Goal: Task Accomplishment & Management: Manage account settings

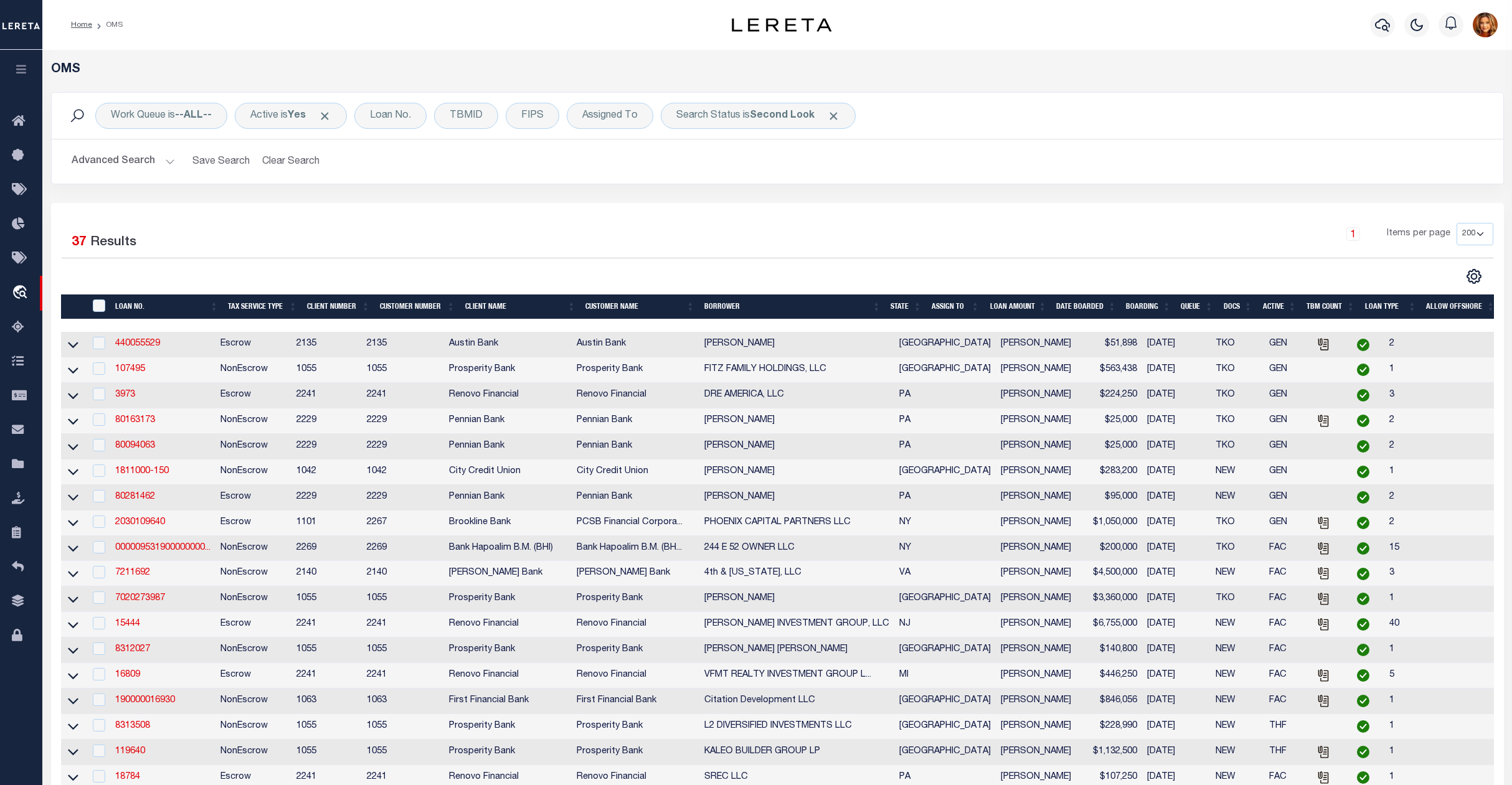
select select "200"
click at [103, 158] on button "Advanced Search" at bounding box center [123, 161] width 103 height 24
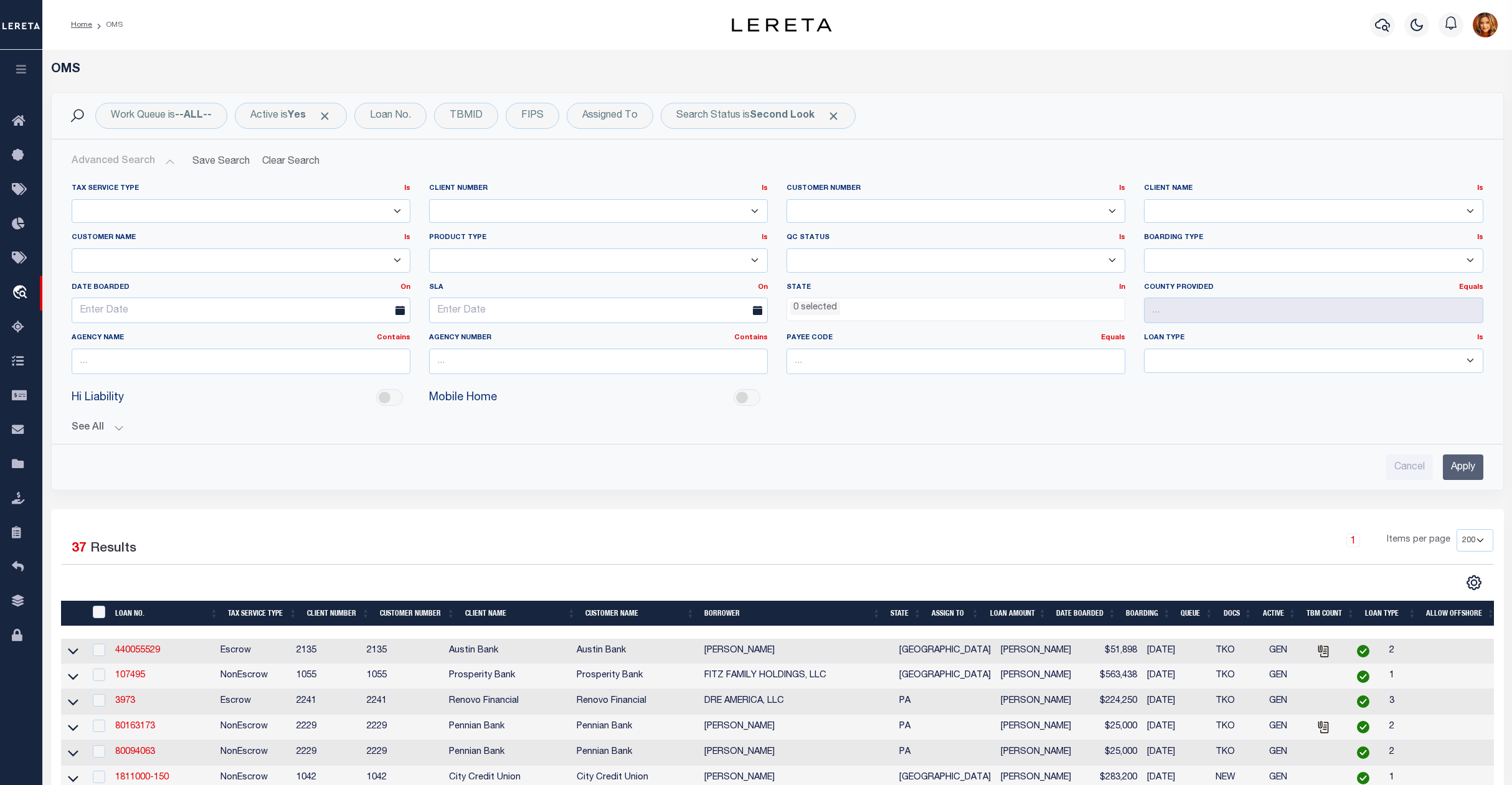
click at [1460, 471] on input "Apply" at bounding box center [1462, 467] width 40 height 26
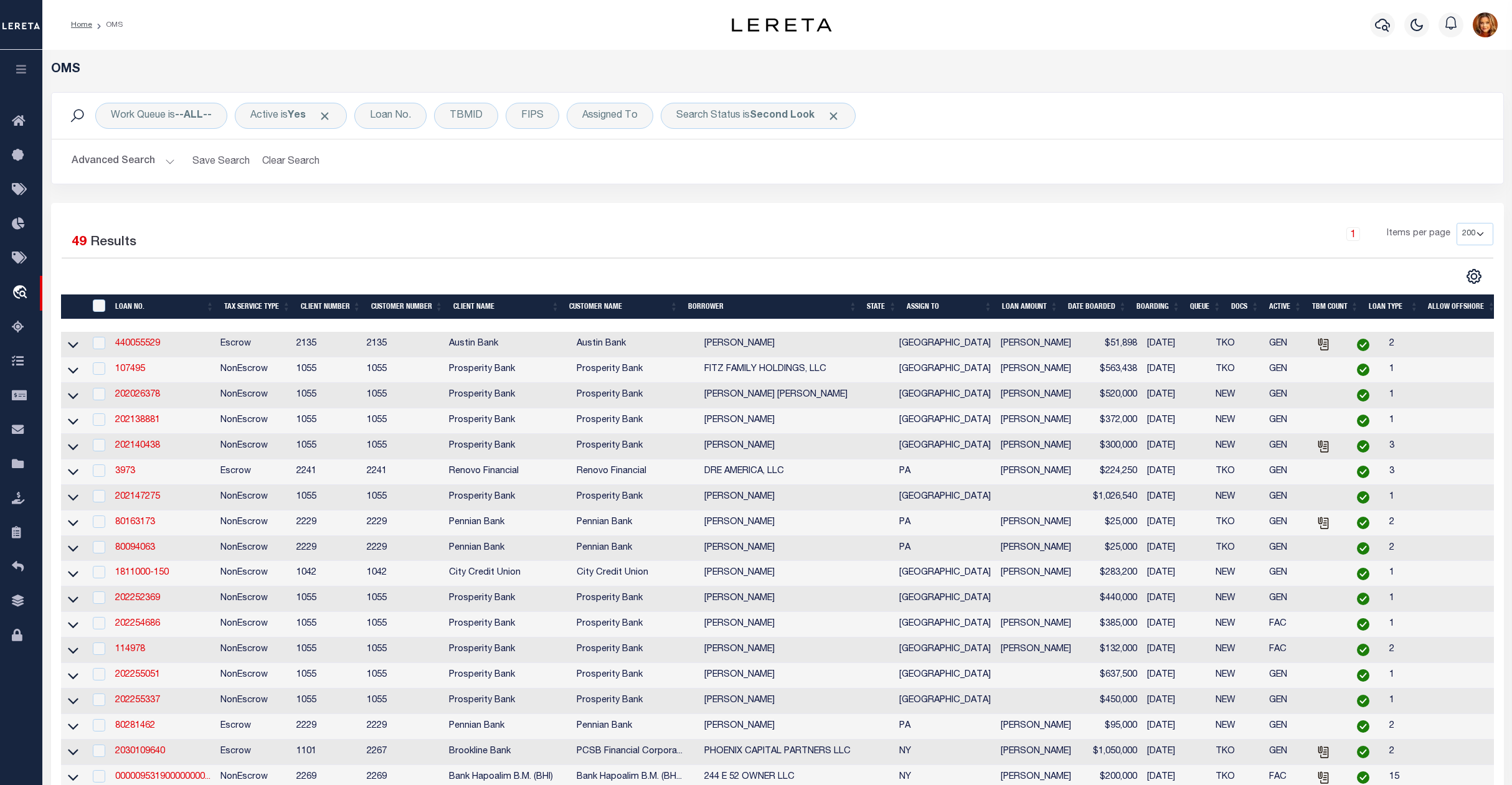
click at [934, 305] on th "ASSIGN TO" at bounding box center [949, 307] width 95 height 26
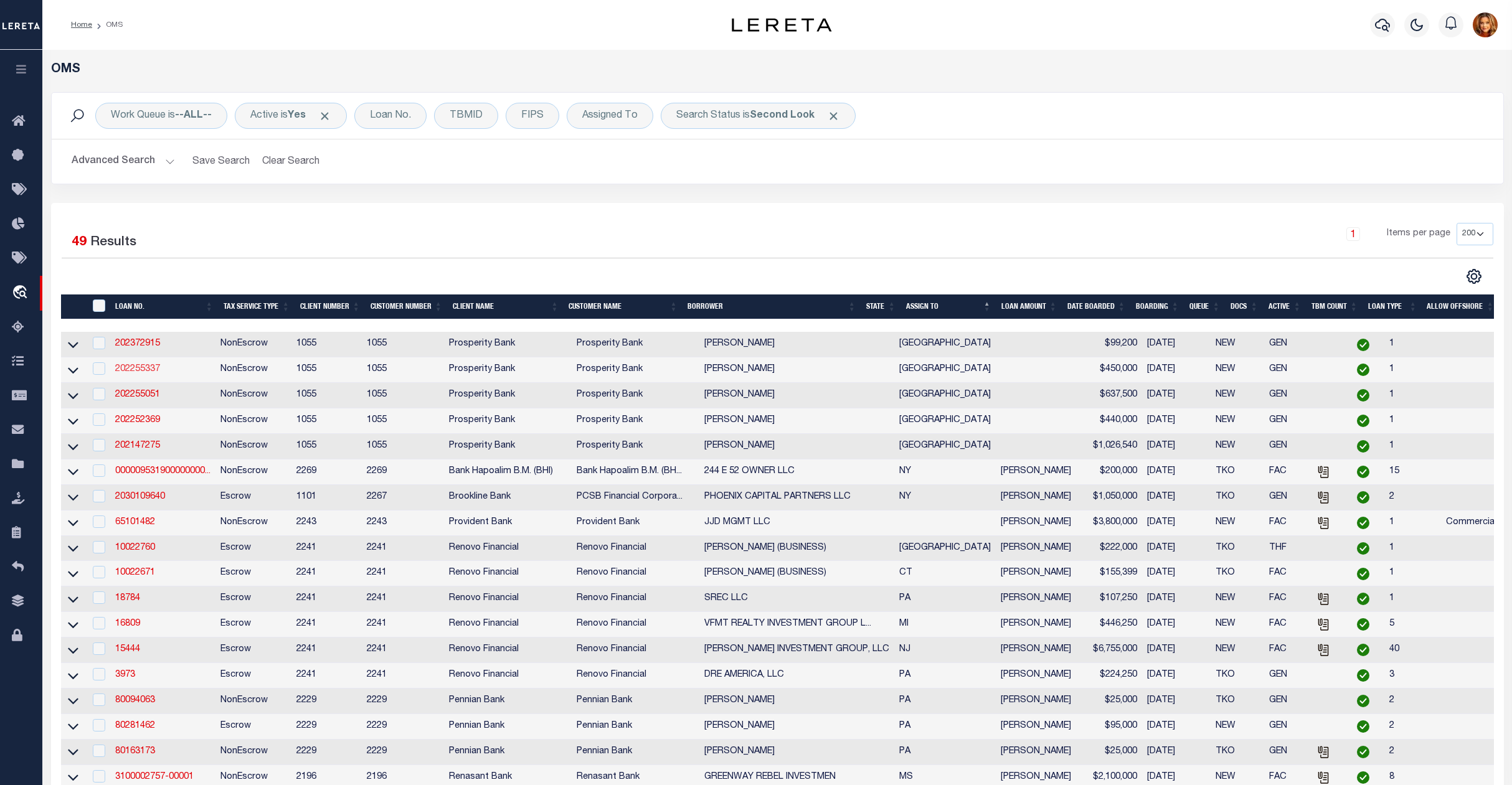
click at [141, 371] on link "202255337" at bounding box center [137, 369] width 45 height 9
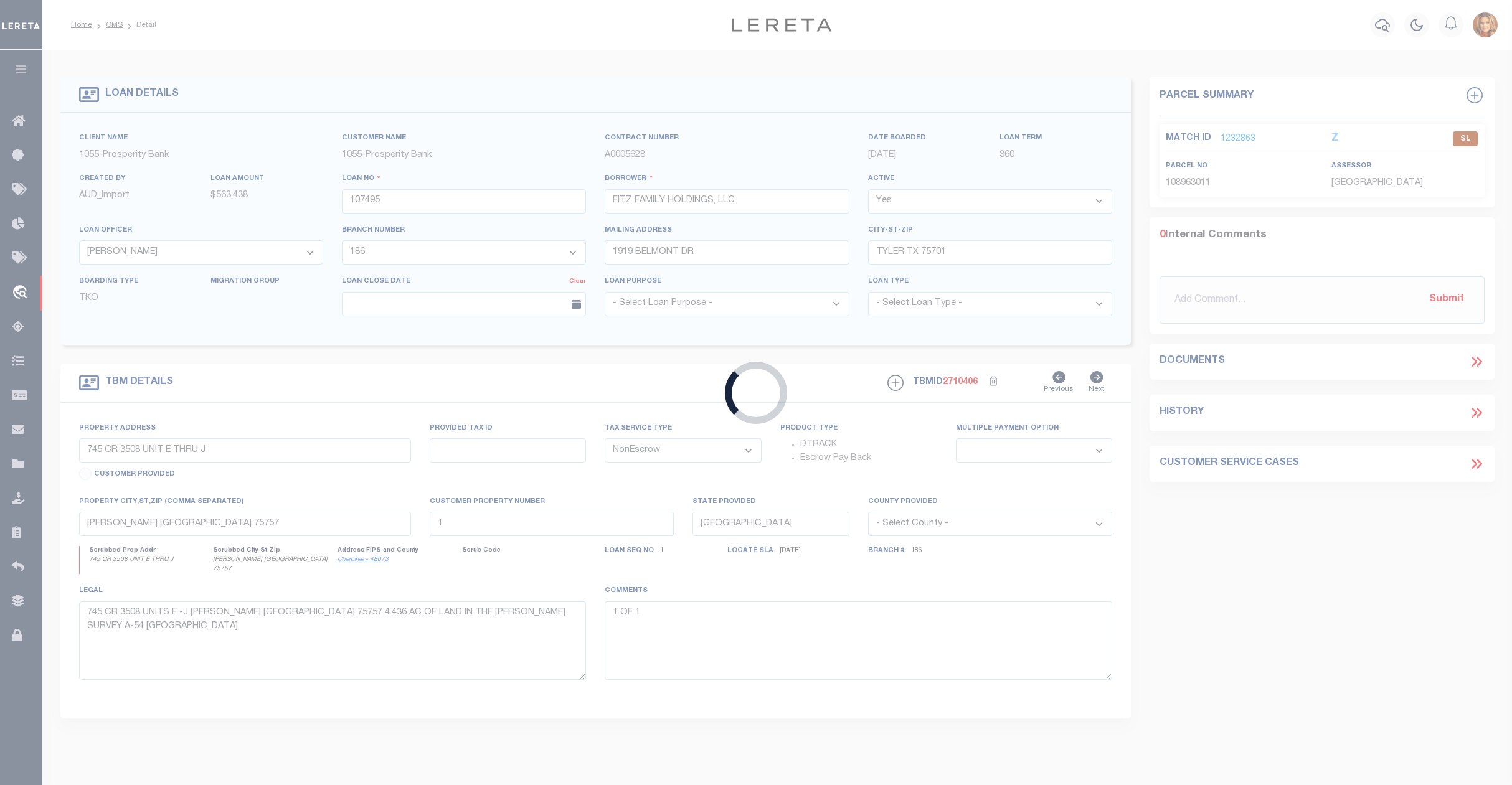
type input "202255337"
type input "[PERSON_NAME]"
type input "[STREET_ADDRESS]"
type input "PLANO TX 75093"
select select "100"
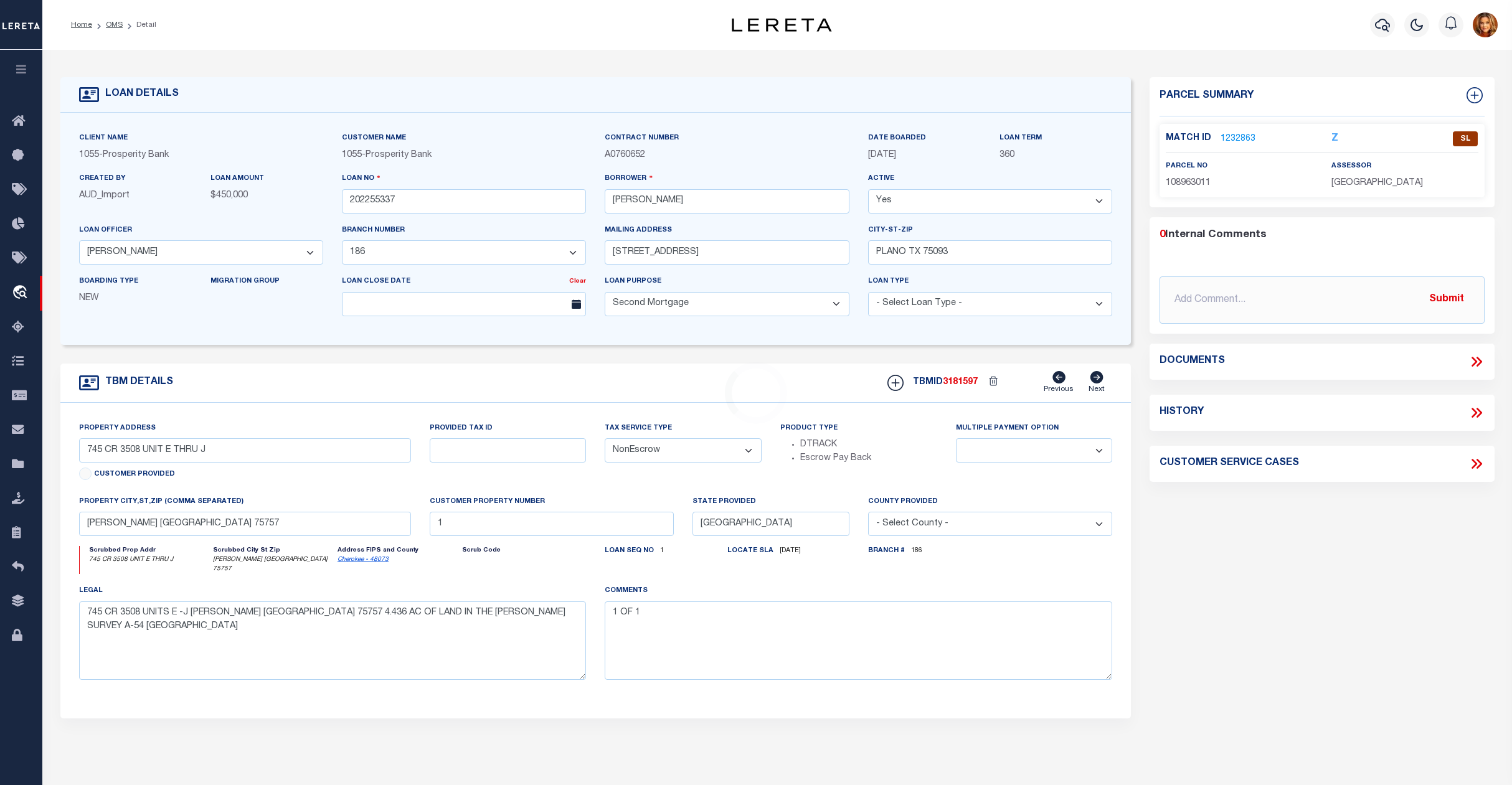
type input "190 EAGLES PEAK S"
type input "140867"
select select
type textarea "LOT 20-D BLK 4 RESUBD OF LOT 20-B BLK 4 EAGLES"
select select "10695"
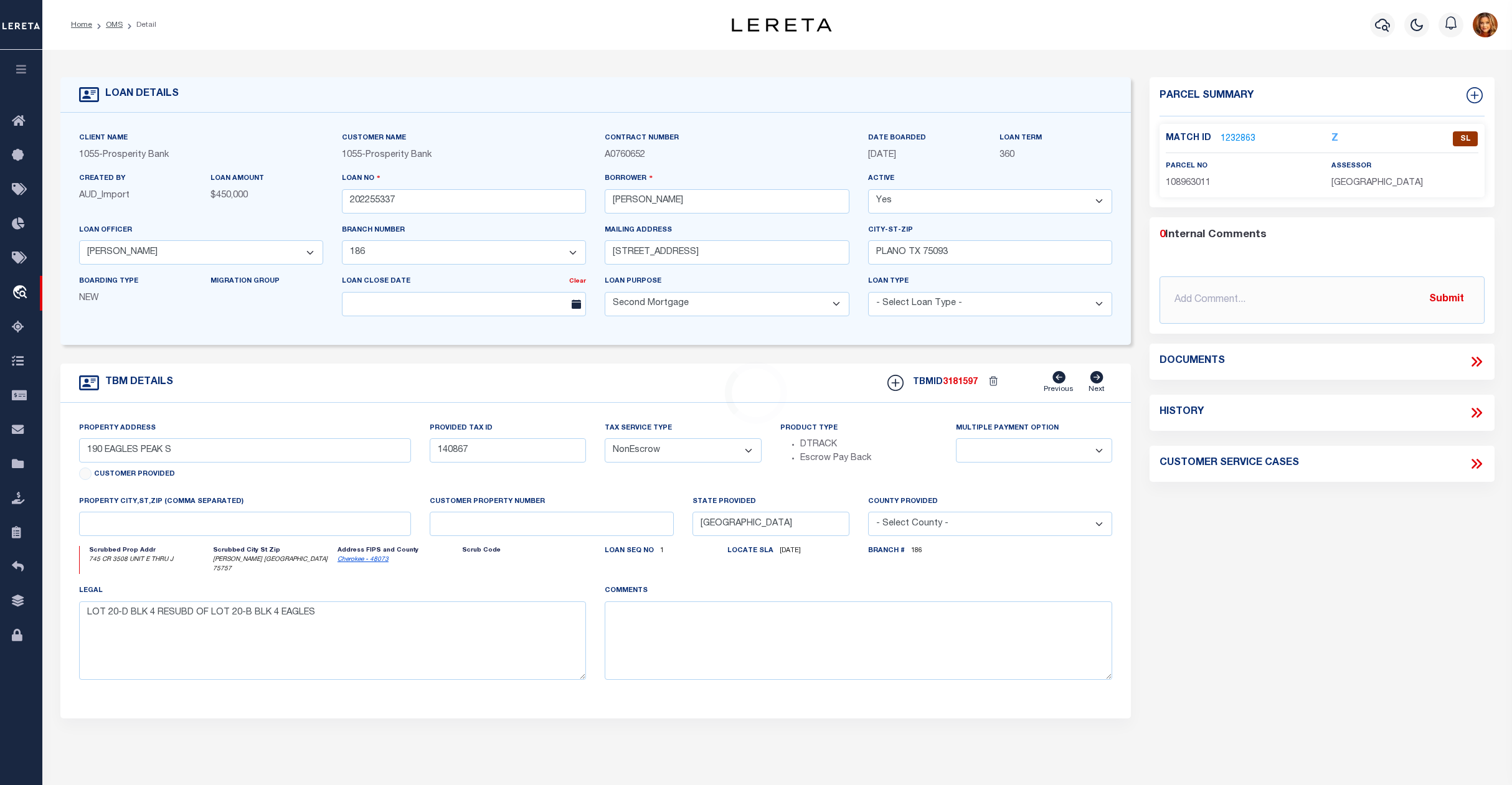
select select "3904"
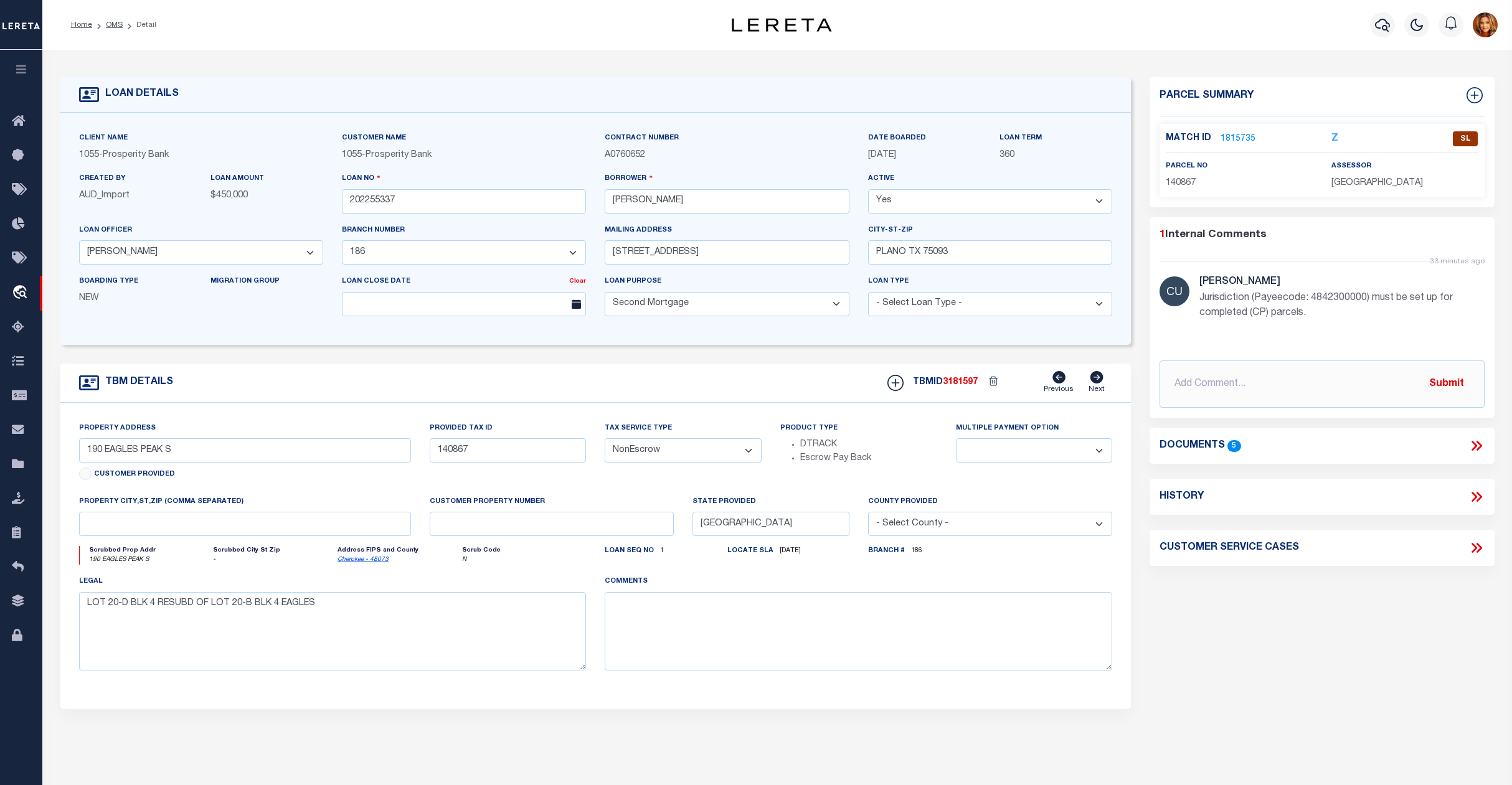
click at [1233, 137] on link "1815735" at bounding box center [1237, 139] width 35 height 13
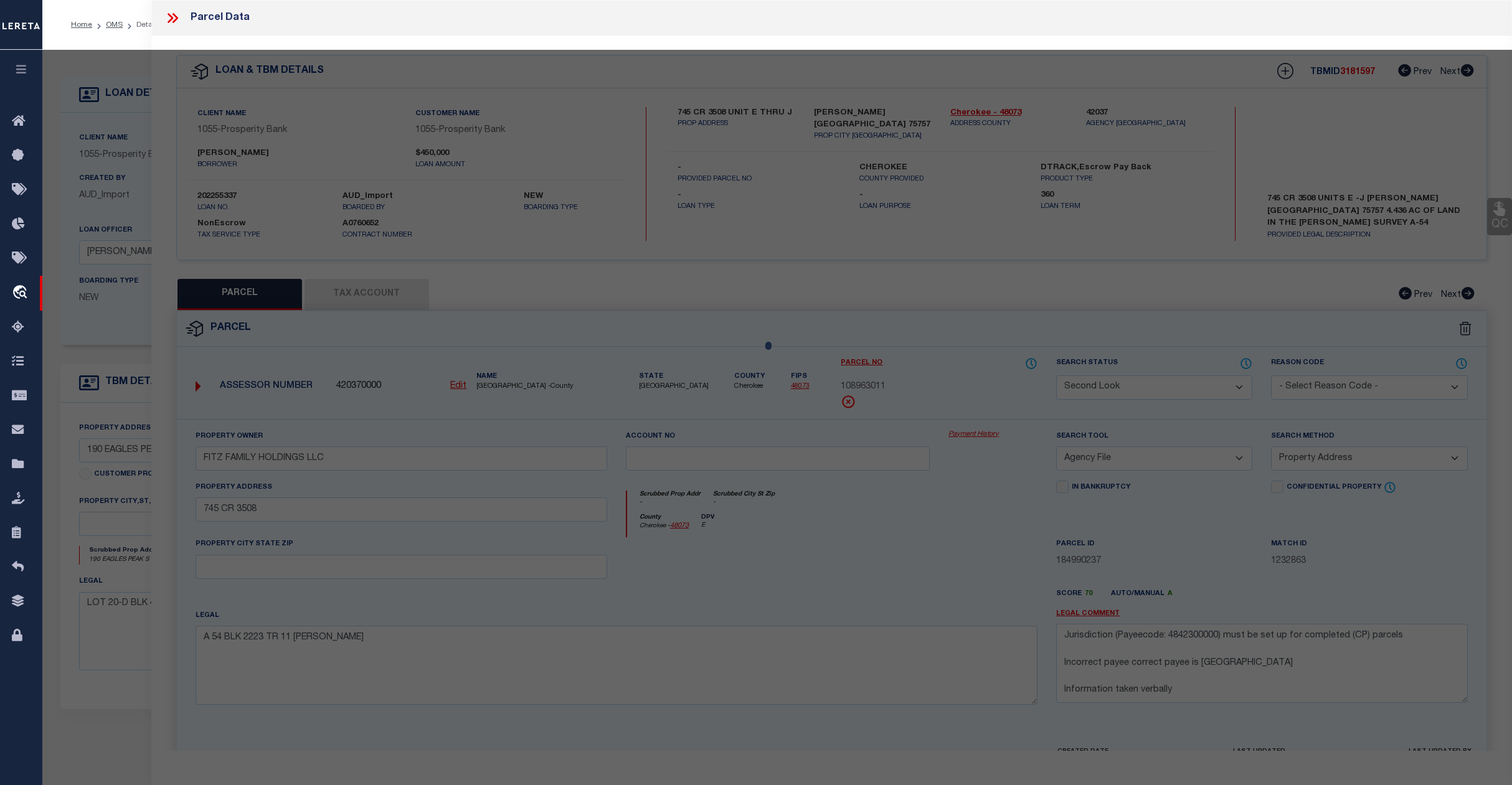
select select "AS"
select select
checkbox input "false"
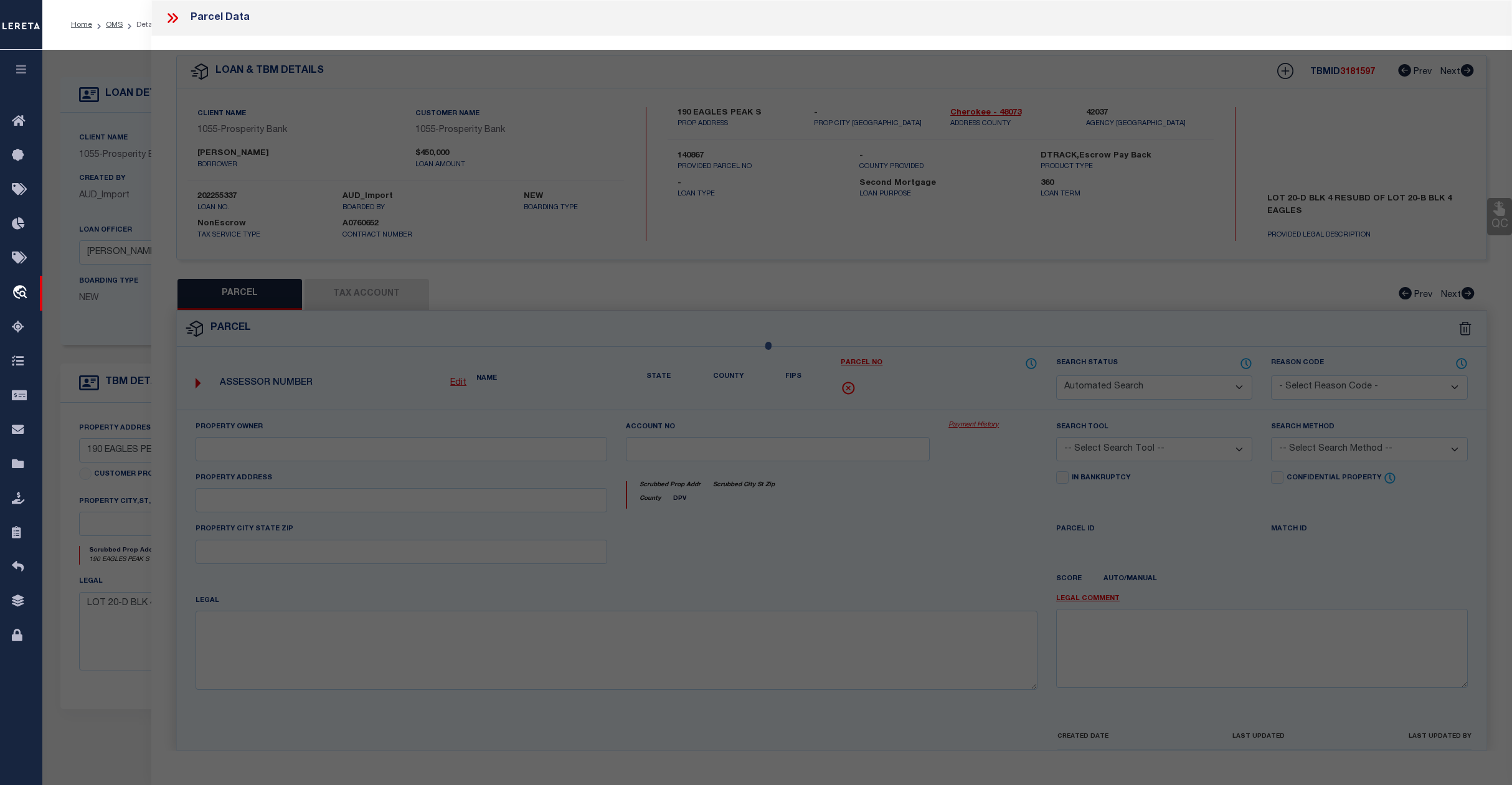
select select "SL"
select select "099"
type input "[PERSON_NAME] AND [PERSON_NAME]"
type input "[STREET_ADDRESS]"
type input "[PERSON_NAME] [GEOGRAPHIC_DATA]"
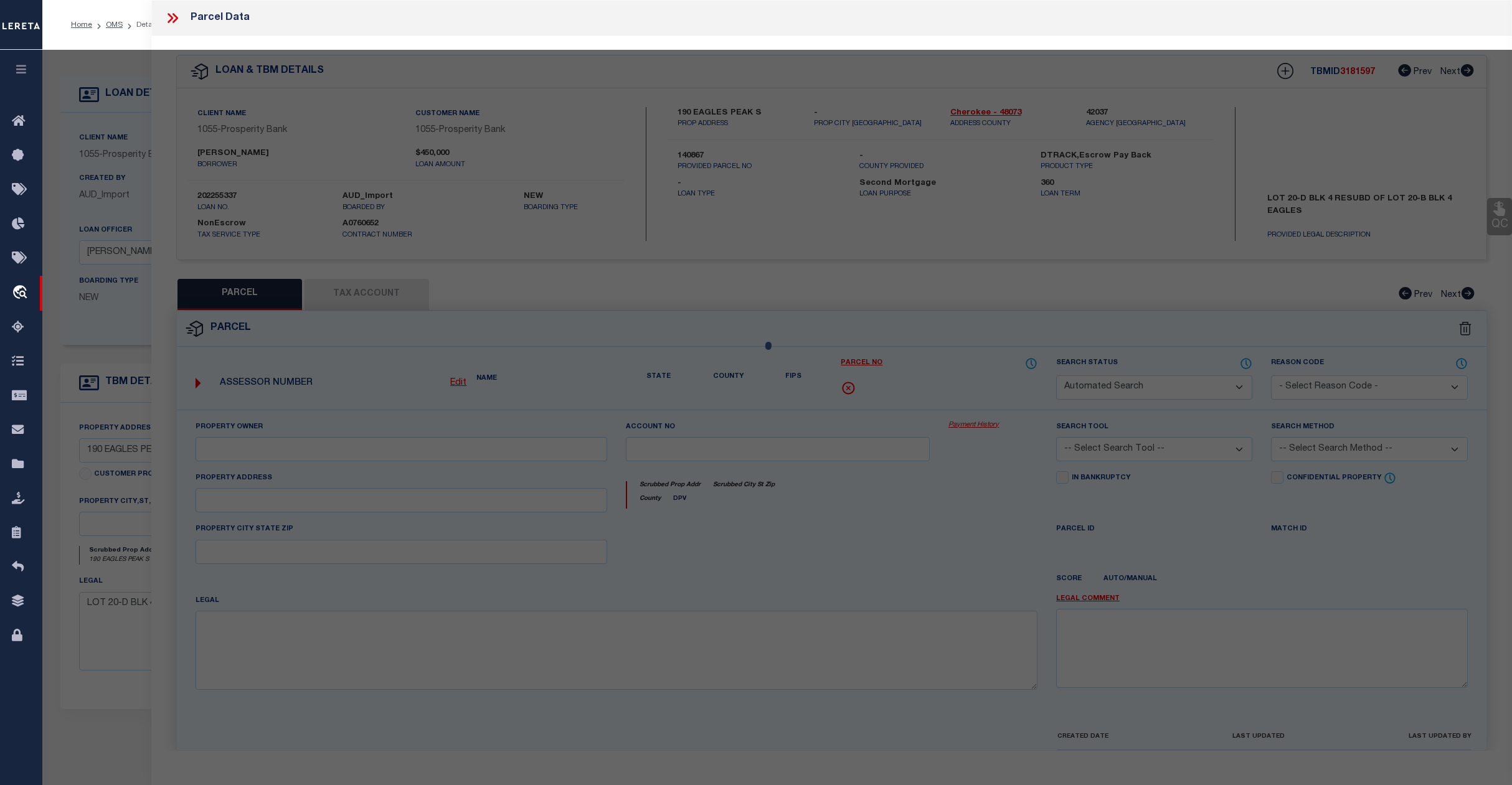
type textarea "LOT 20D BLK 4 EAGLE'S BLUFF S/D SEC 1 [GEOGRAPHIC_DATA] - [GEOGRAPHIC_DATA]"
type textarea "Jurisdiction (Payeecode: 4842300000) must be set up for completed (CP) parcels."
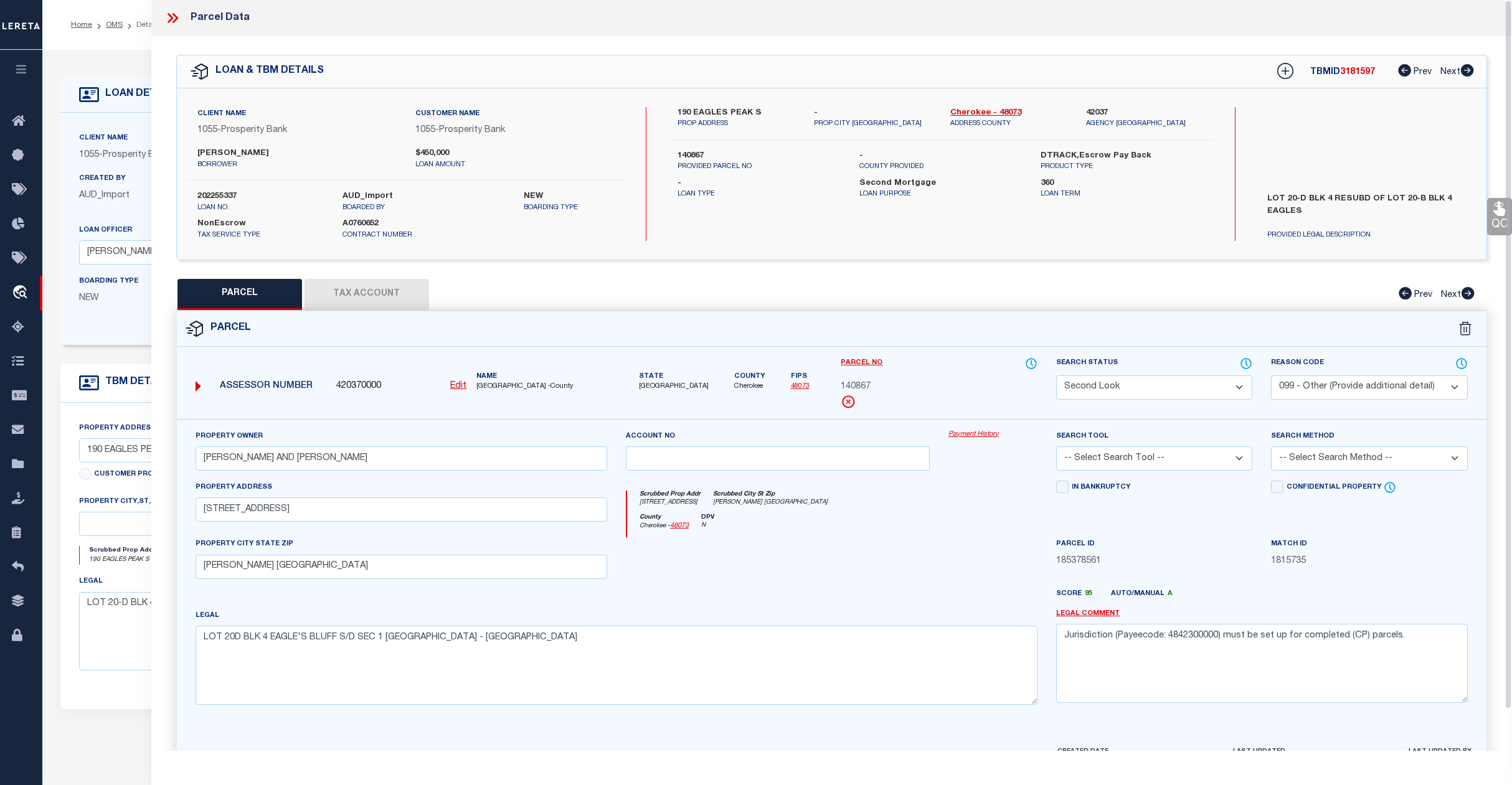
click at [179, 17] on icon at bounding box center [172, 17] width 16 height 16
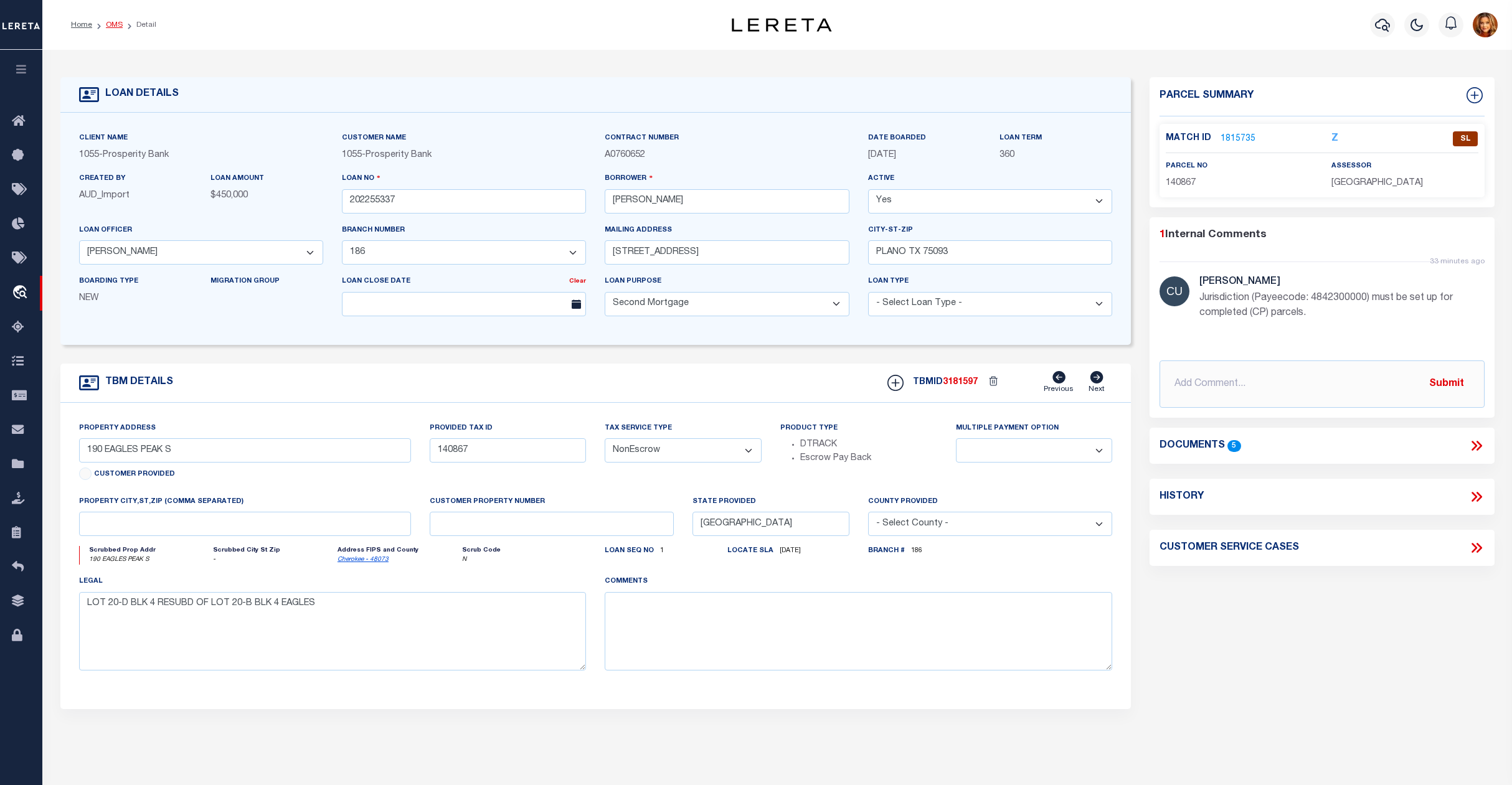
click at [109, 26] on link "OMS" at bounding box center [114, 25] width 17 height 8
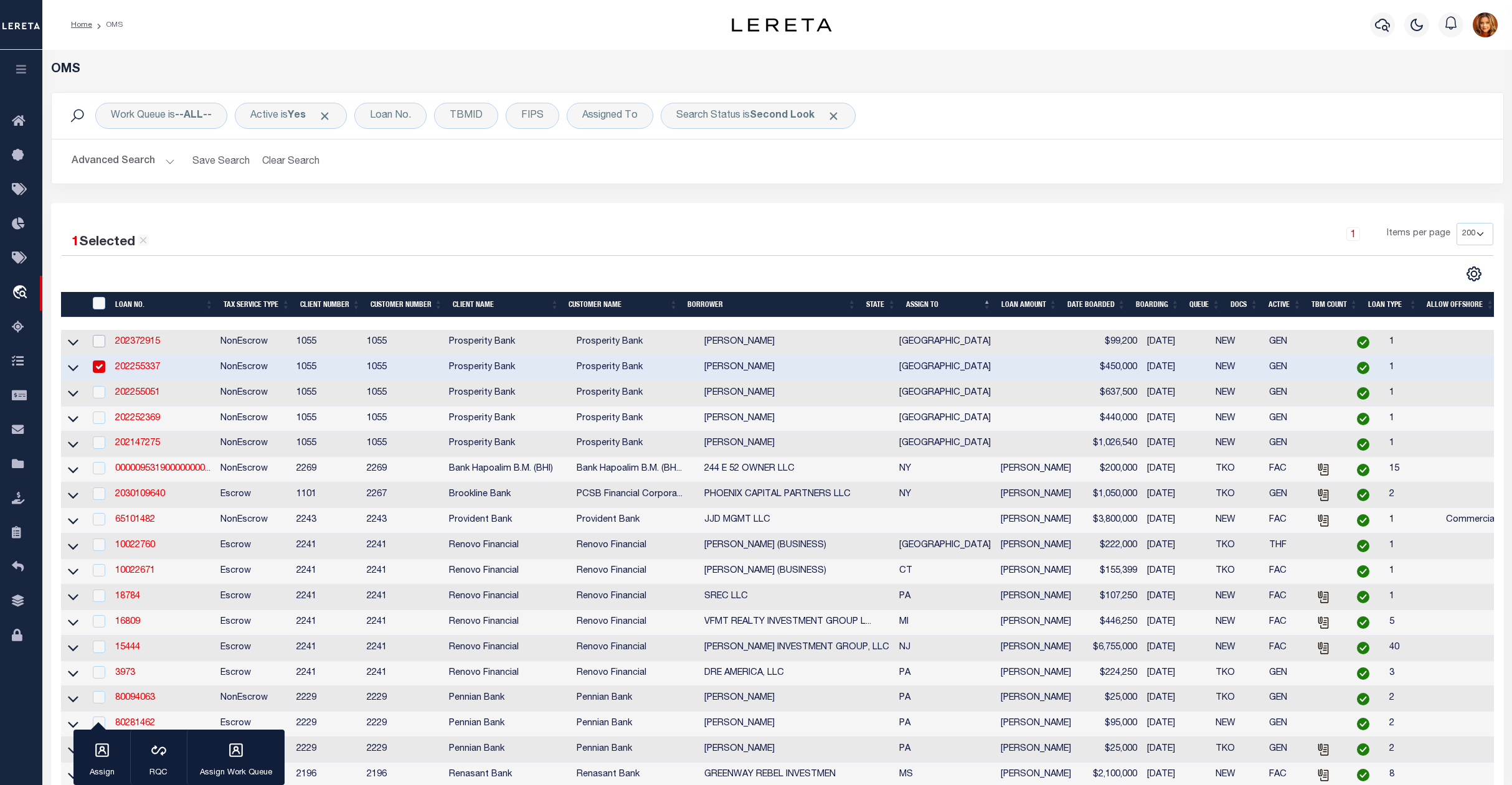
click at [101, 341] on input "checkbox" at bounding box center [98, 341] width 12 height 12
checkbox input "true"
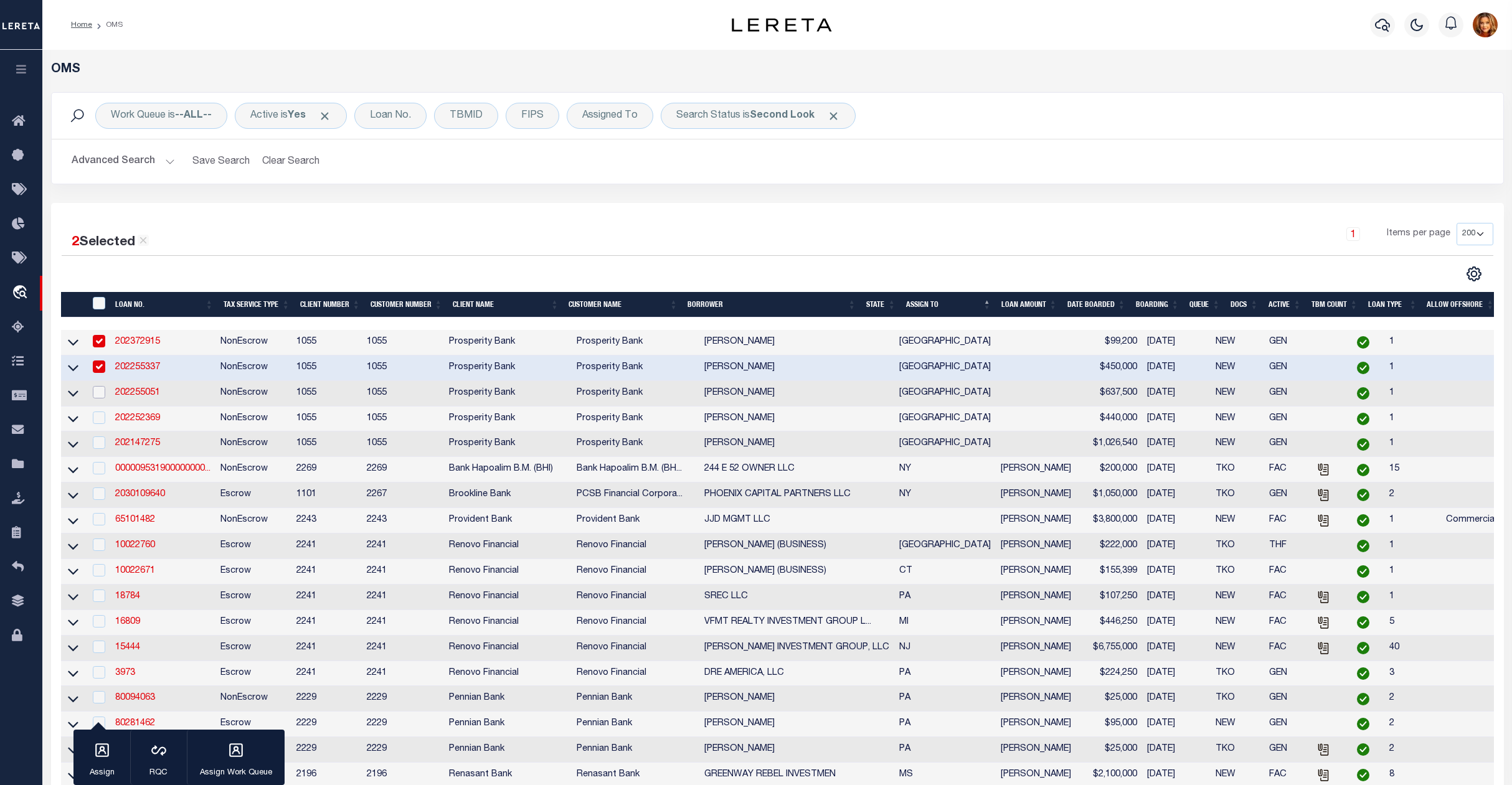
drag, startPoint x: 101, startPoint y: 399, endPoint x: 103, endPoint y: 423, distance: 24.1
click at [105, 399] on input "checkbox" at bounding box center [98, 392] width 12 height 12
checkbox input "true"
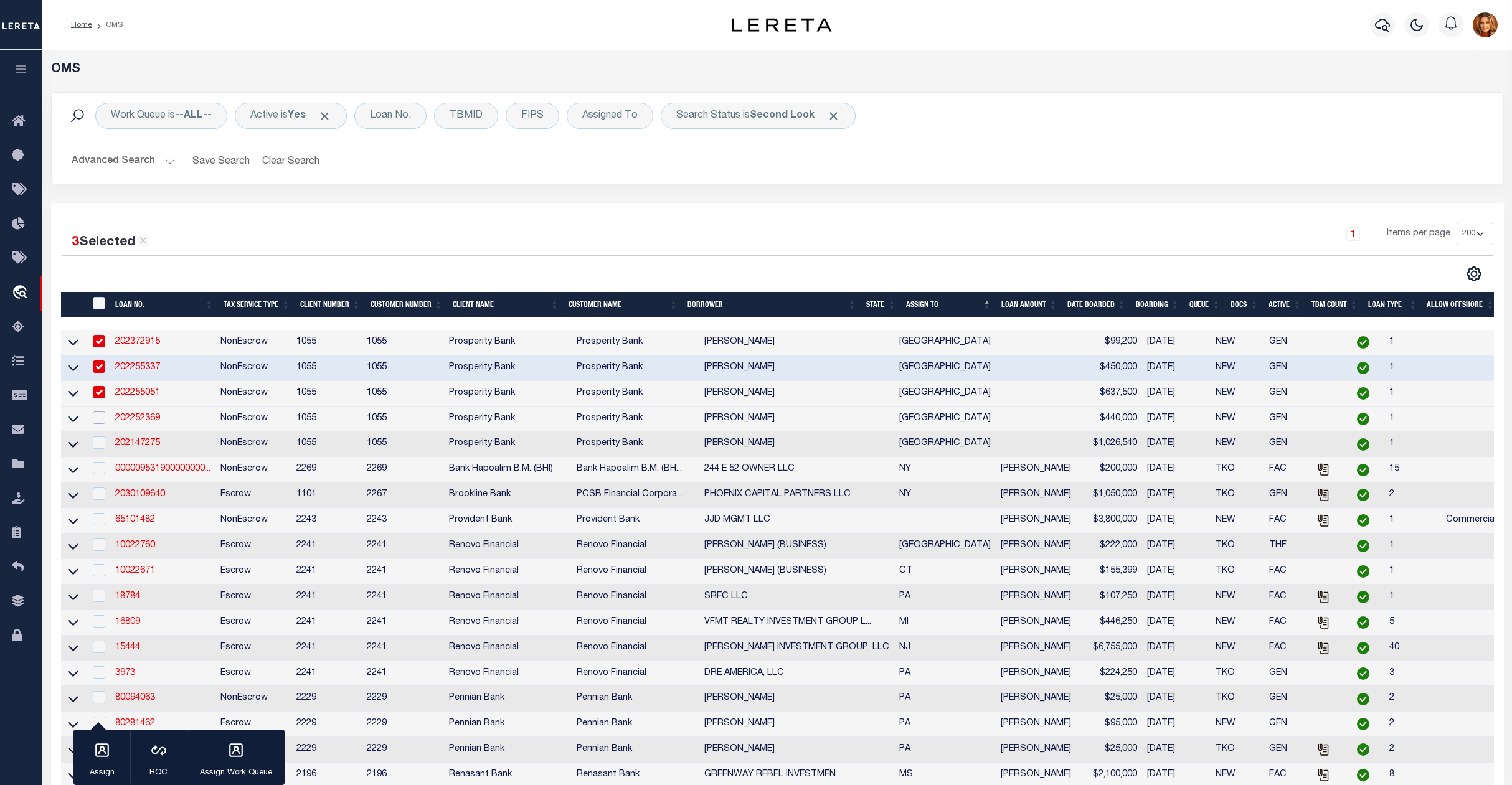
drag, startPoint x: 101, startPoint y: 423, endPoint x: 100, endPoint y: 444, distance: 21.0
click at [102, 424] on input "checkbox" at bounding box center [98, 417] width 12 height 12
checkbox input "true"
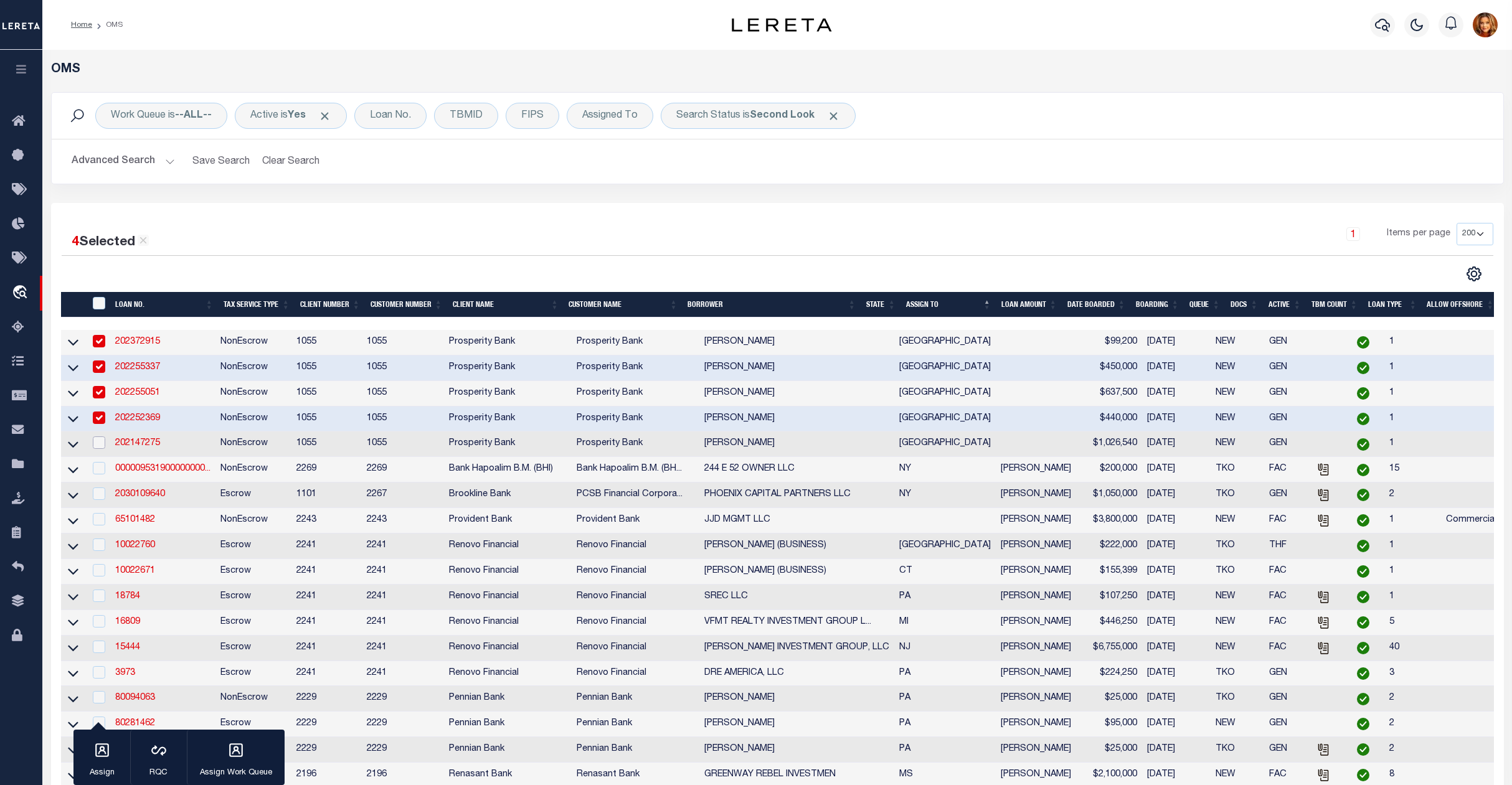
click at [98, 446] on input "checkbox" at bounding box center [98, 443] width 12 height 12
checkbox input "true"
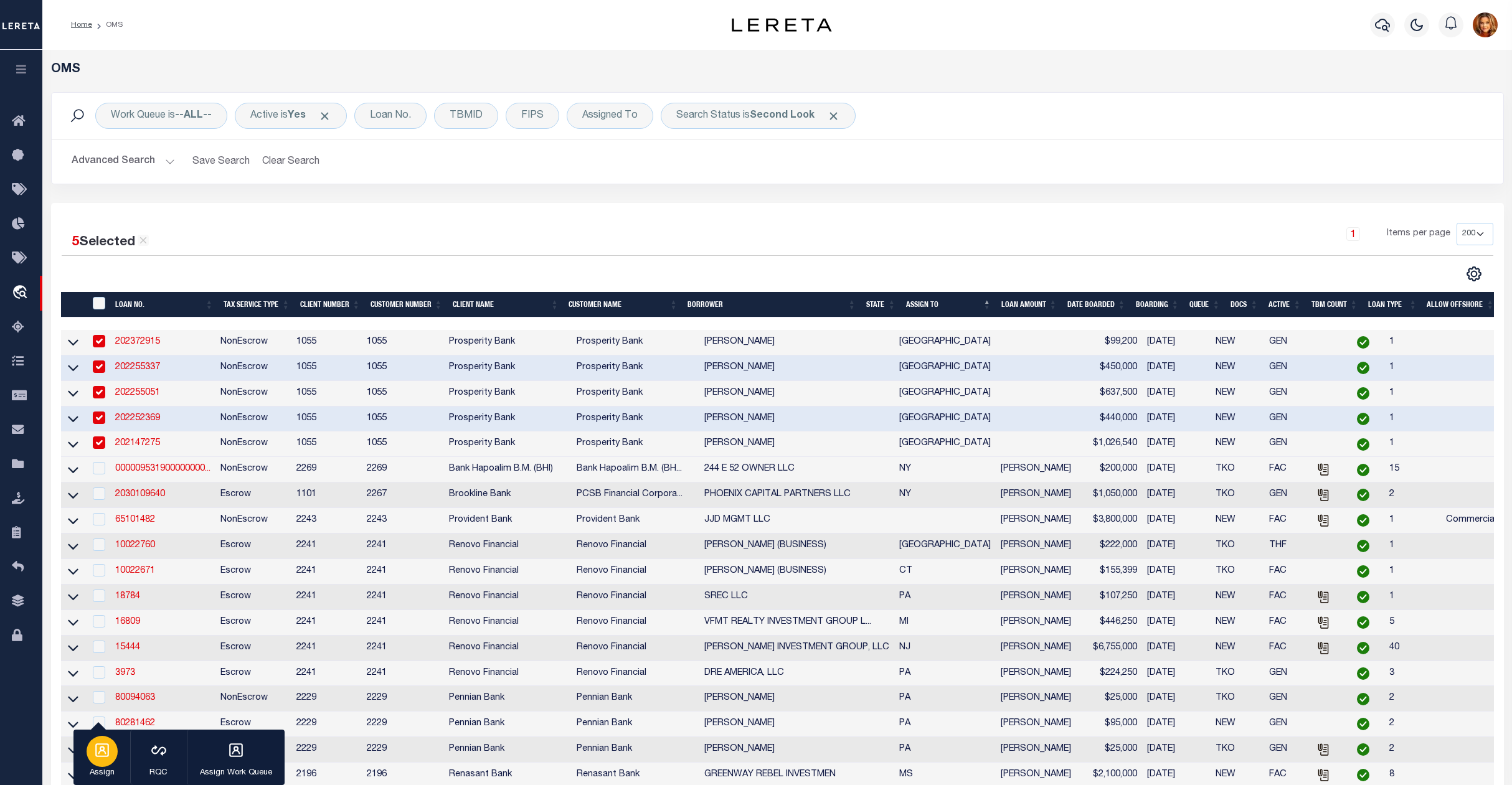
click at [109, 760] on div "button" at bounding box center [102, 752] width 31 height 31
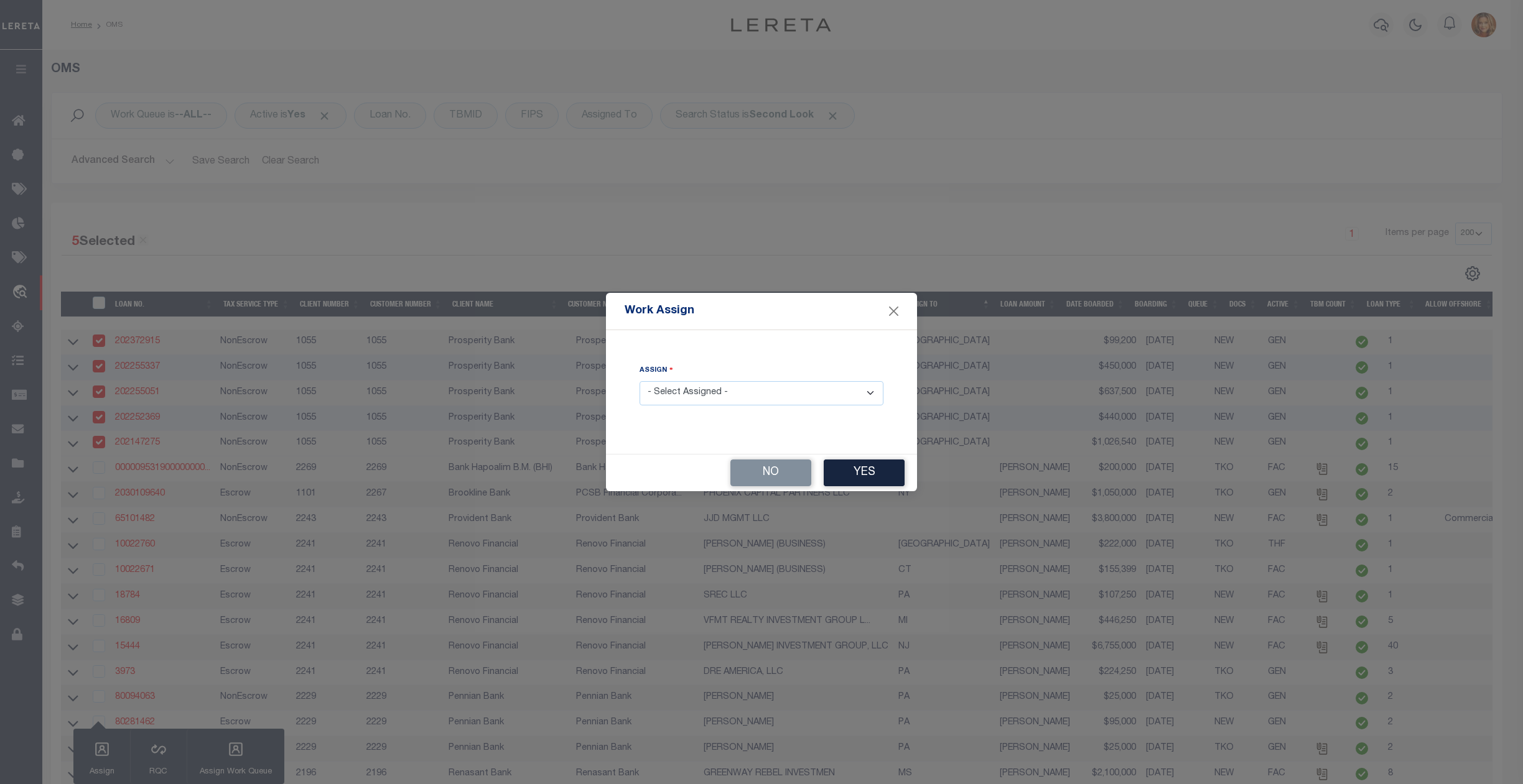
click at [680, 392] on select "- Select Assigned - --Unassigned-- [PERSON_NAME] [PERSON_NAME] [PERSON_NAME] [P…" at bounding box center [762, 392] width 244 height 24
select select "[PERSON_NAME]"
click at [640, 381] on select "- Select Assigned - --Unassigned-- [PERSON_NAME] [PERSON_NAME] [PERSON_NAME] [P…" at bounding box center [762, 392] width 244 height 24
click at [860, 481] on button "Yes" at bounding box center [863, 472] width 81 height 27
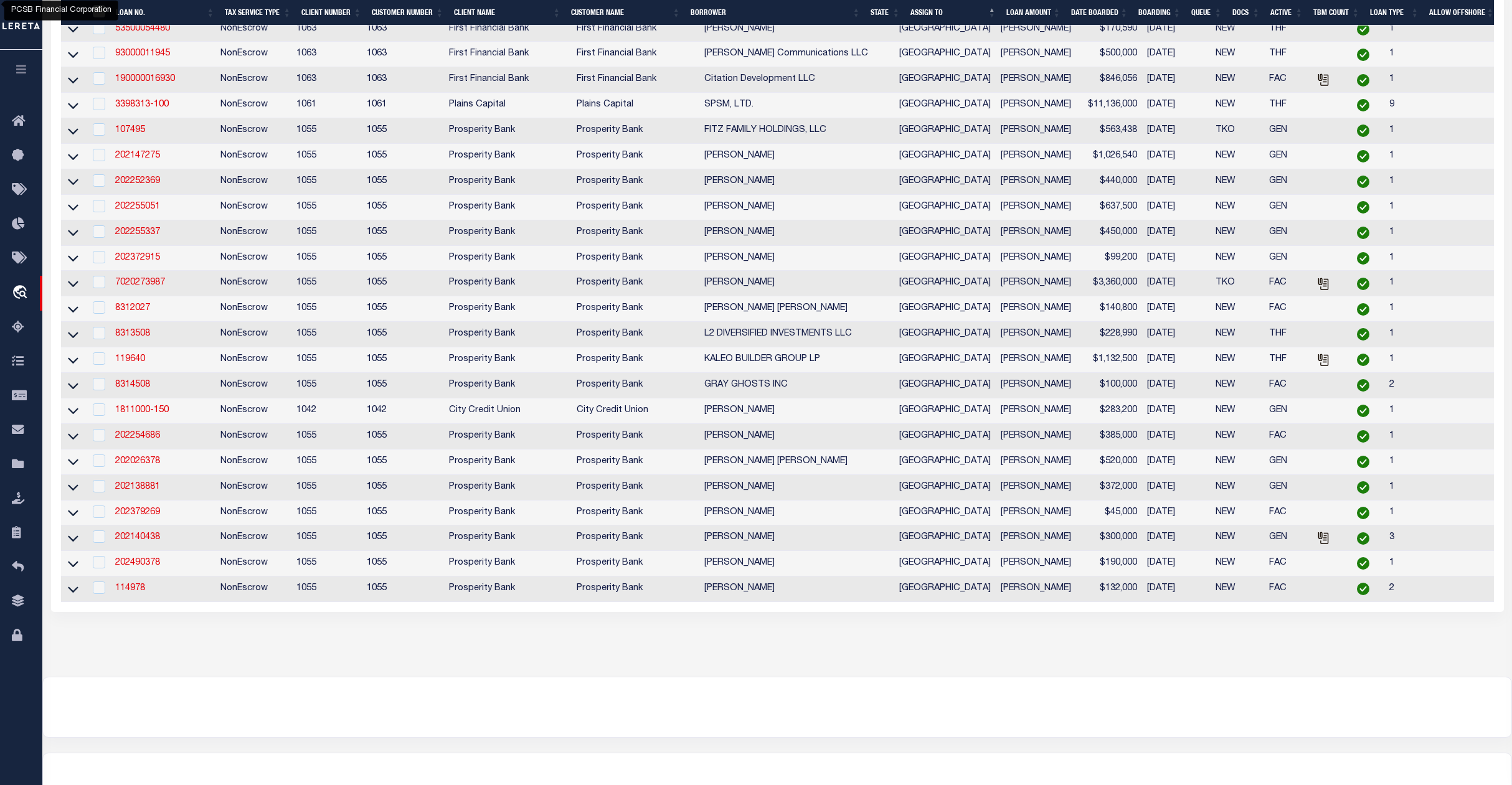
scroll to position [996, 0]
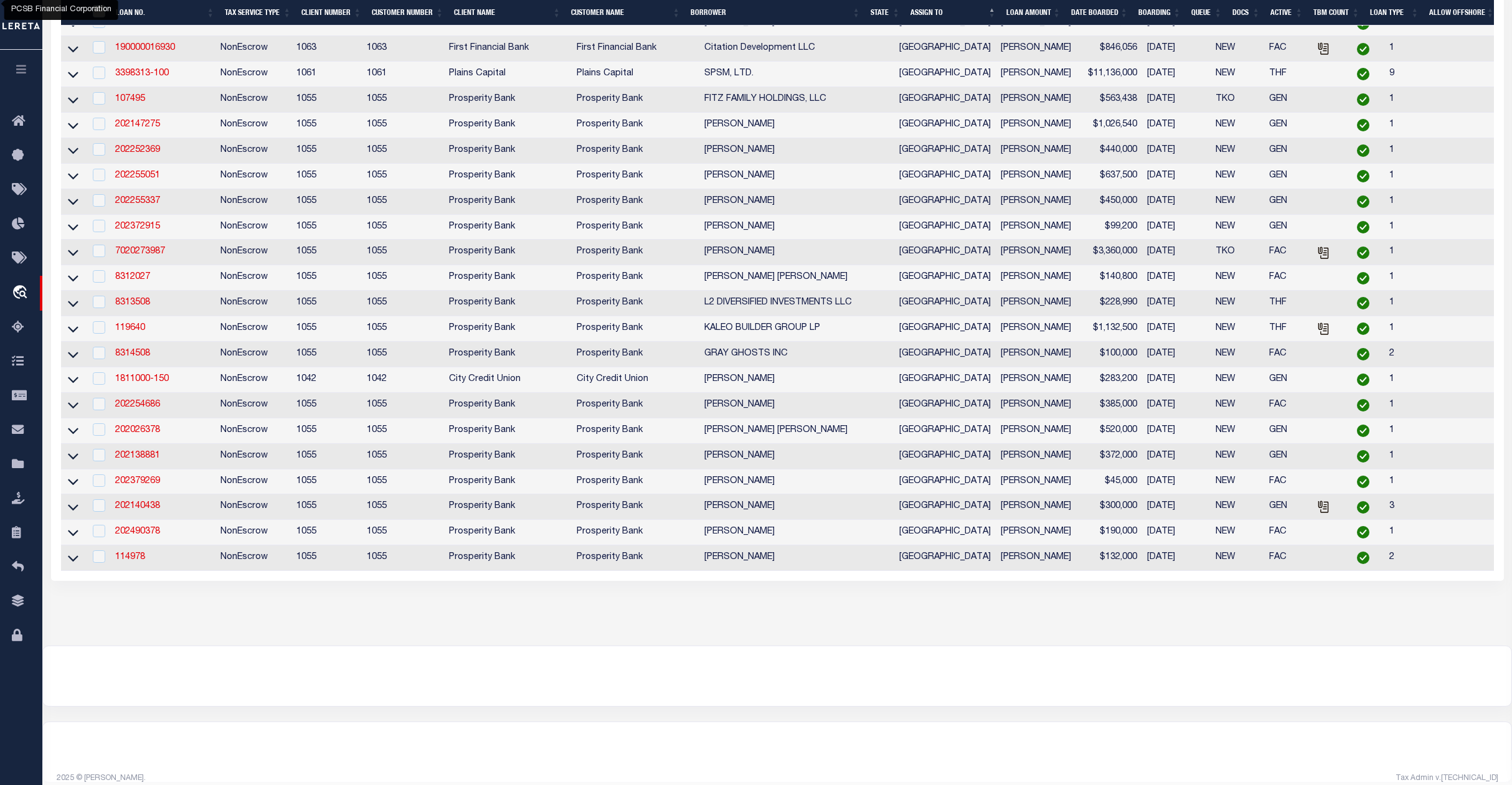
click at [105, 411] on div at bounding box center [98, 404] width 15 height 13
checkbox input "true"
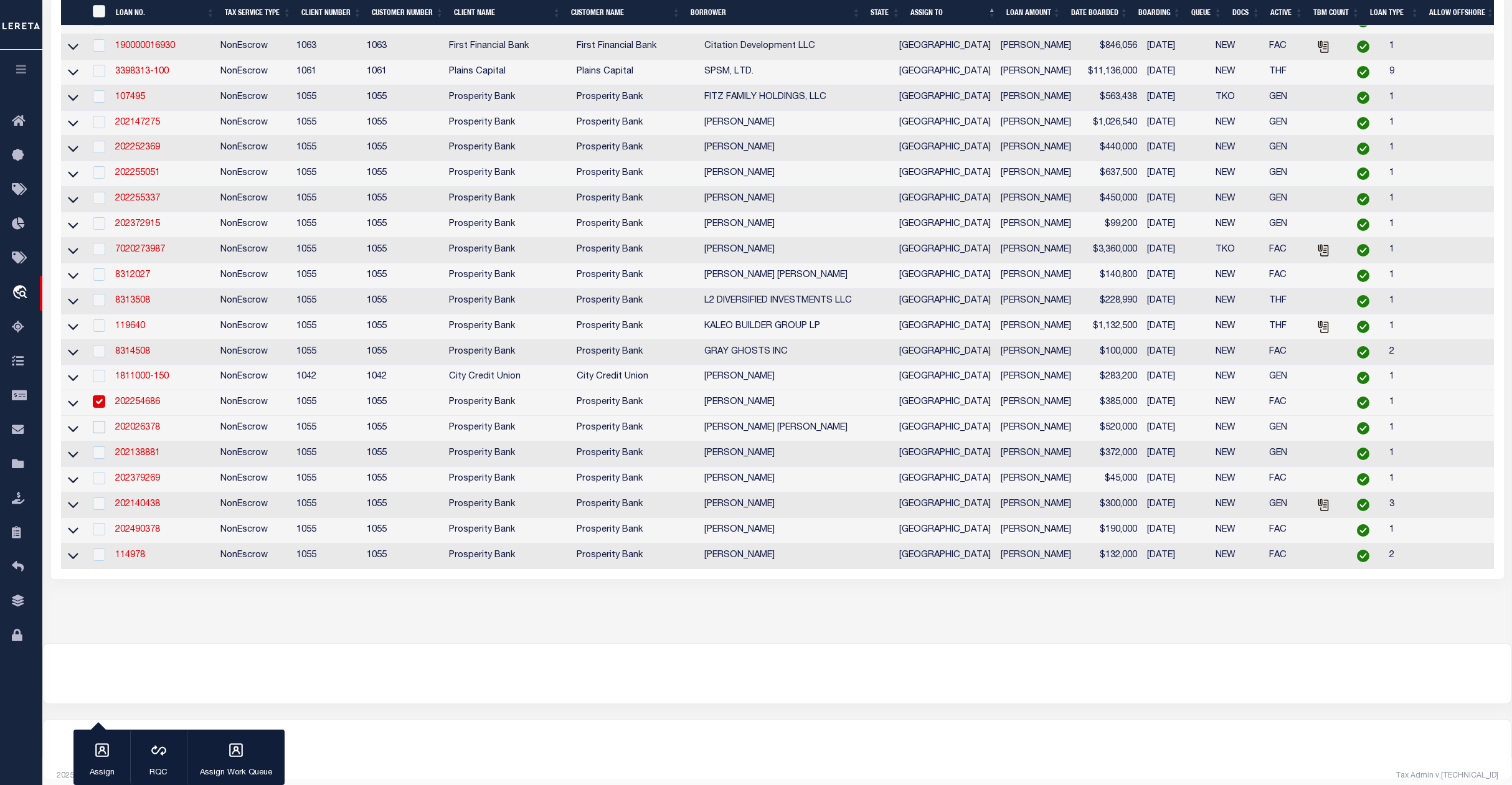
click at [98, 433] on input "checkbox" at bounding box center [98, 426] width 12 height 12
checkbox input "true"
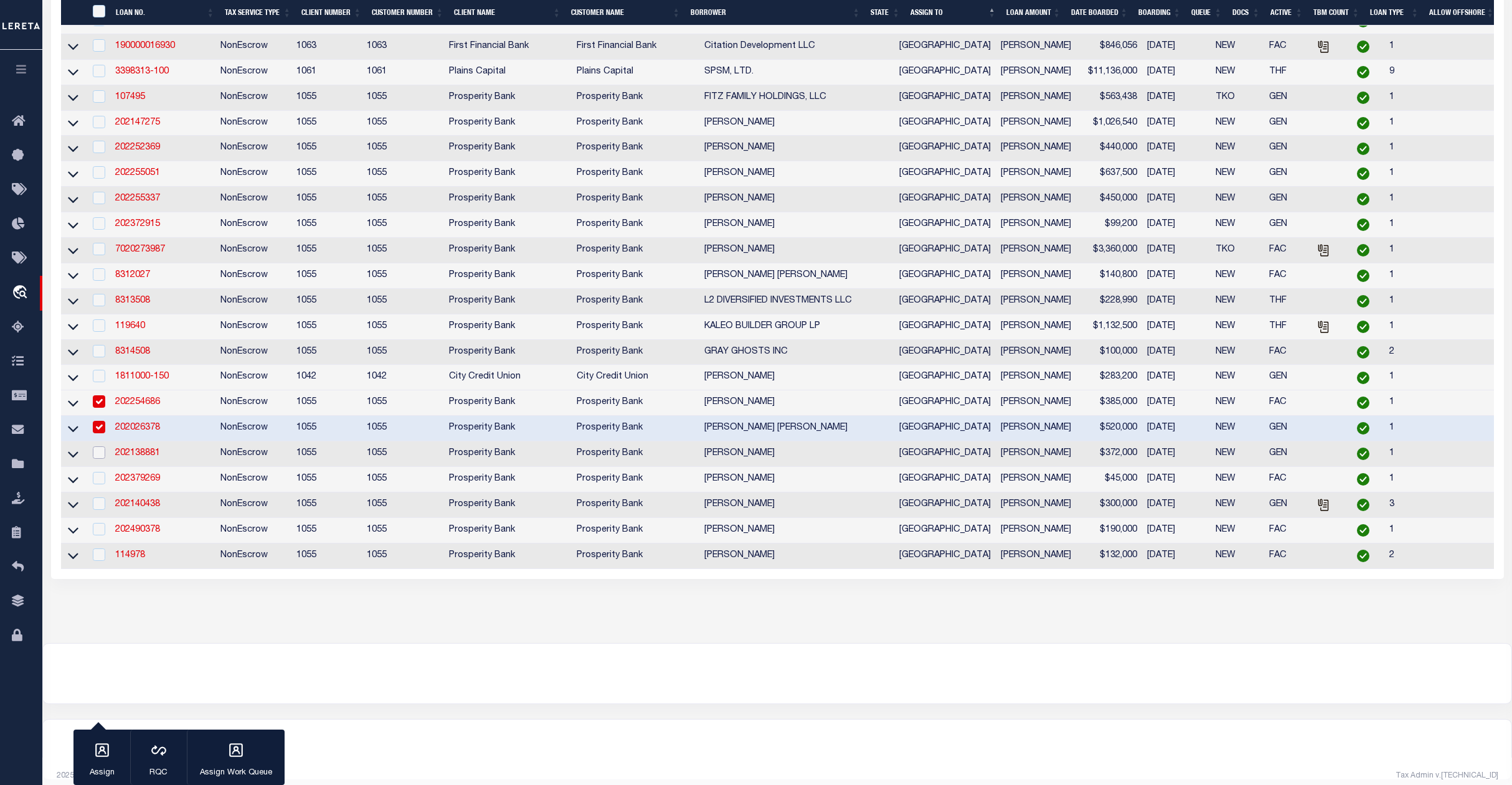
click at [96, 459] on input "checkbox" at bounding box center [98, 452] width 12 height 12
checkbox input "true"
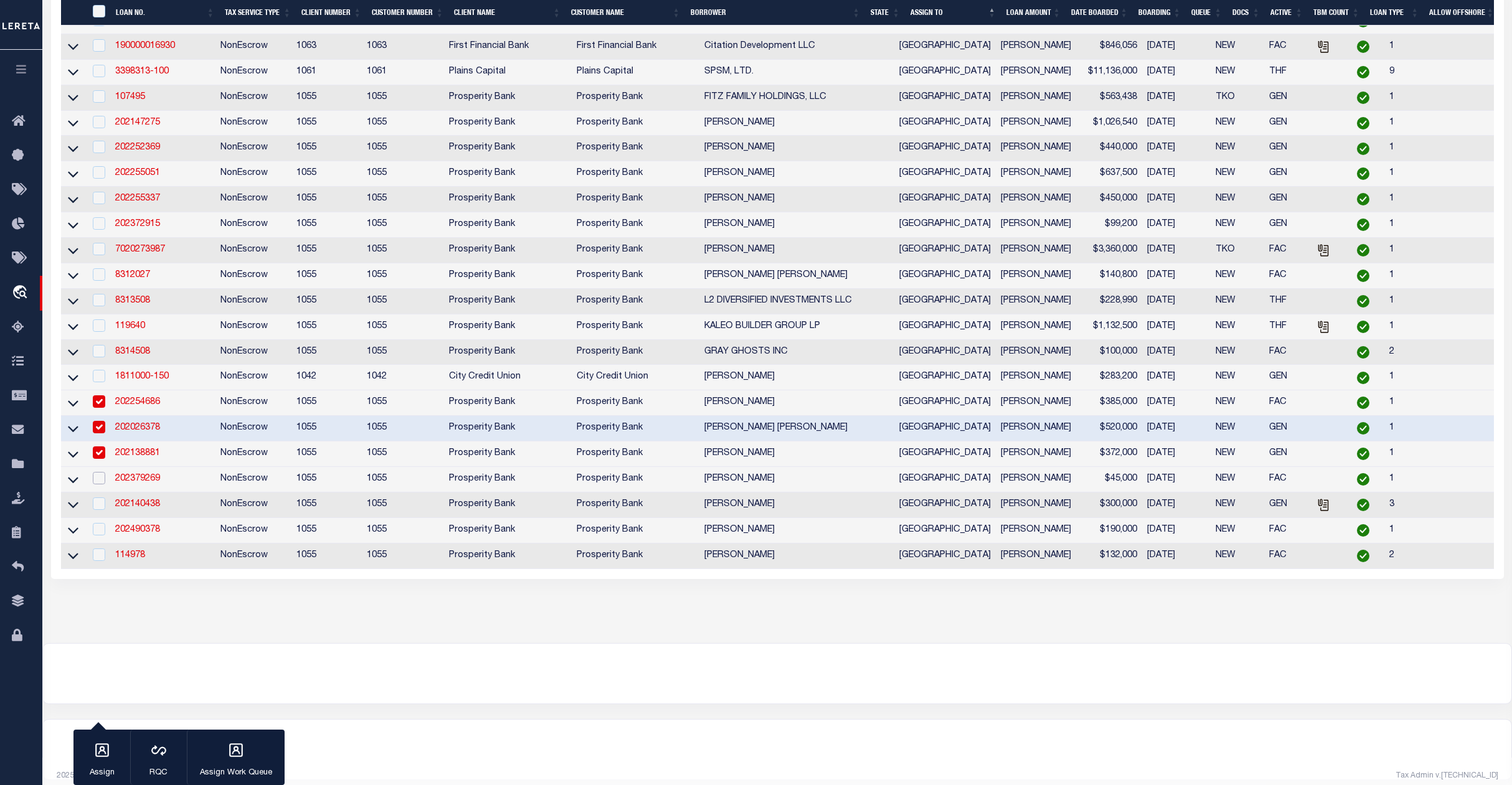
click at [98, 485] on input "checkbox" at bounding box center [98, 478] width 12 height 12
checkbox input "true"
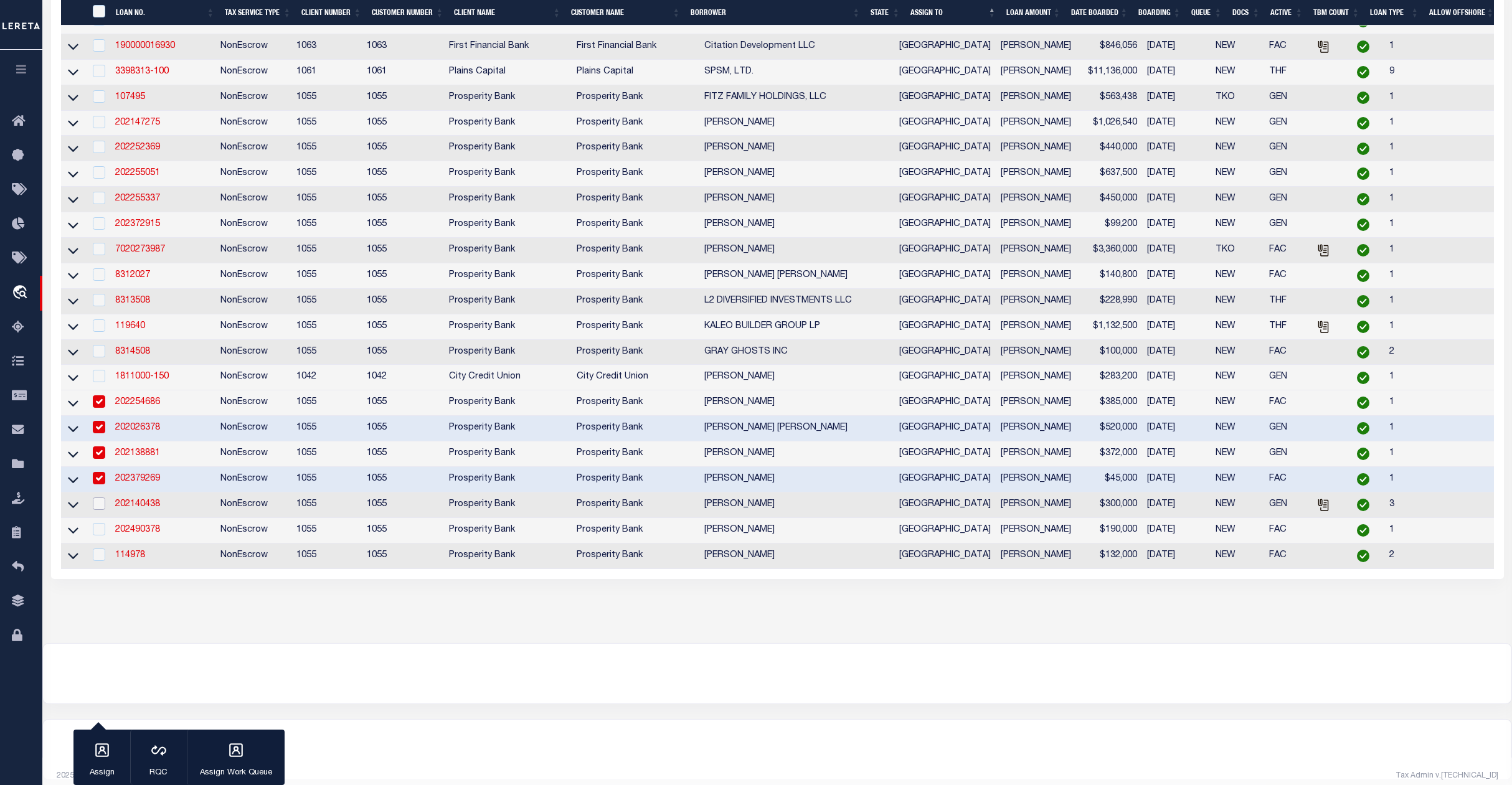
click at [103, 510] on input "checkbox" at bounding box center [98, 504] width 12 height 12
checkbox input "true"
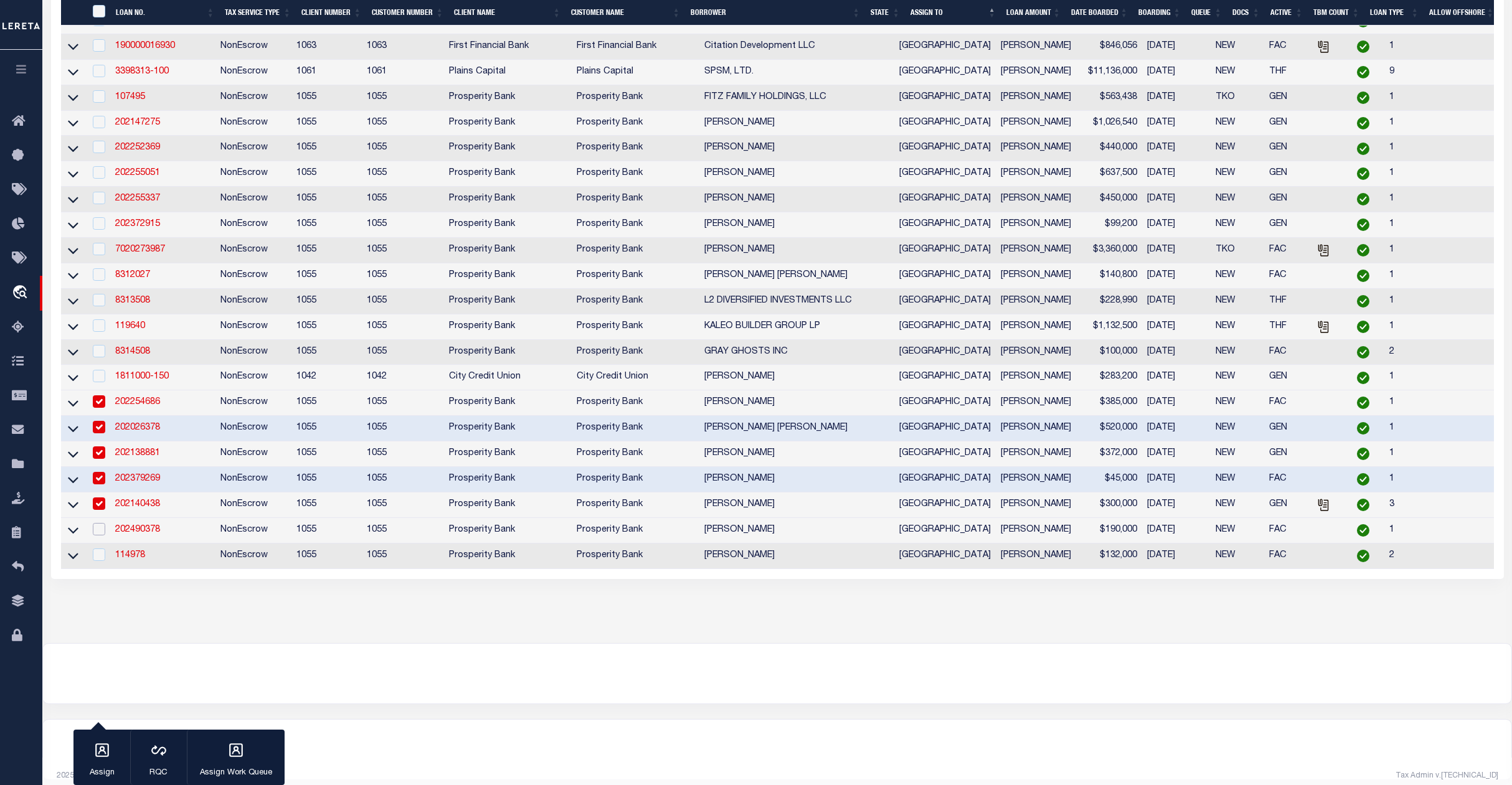
click at [95, 535] on input "checkbox" at bounding box center [98, 528] width 12 height 12
checkbox input "true"
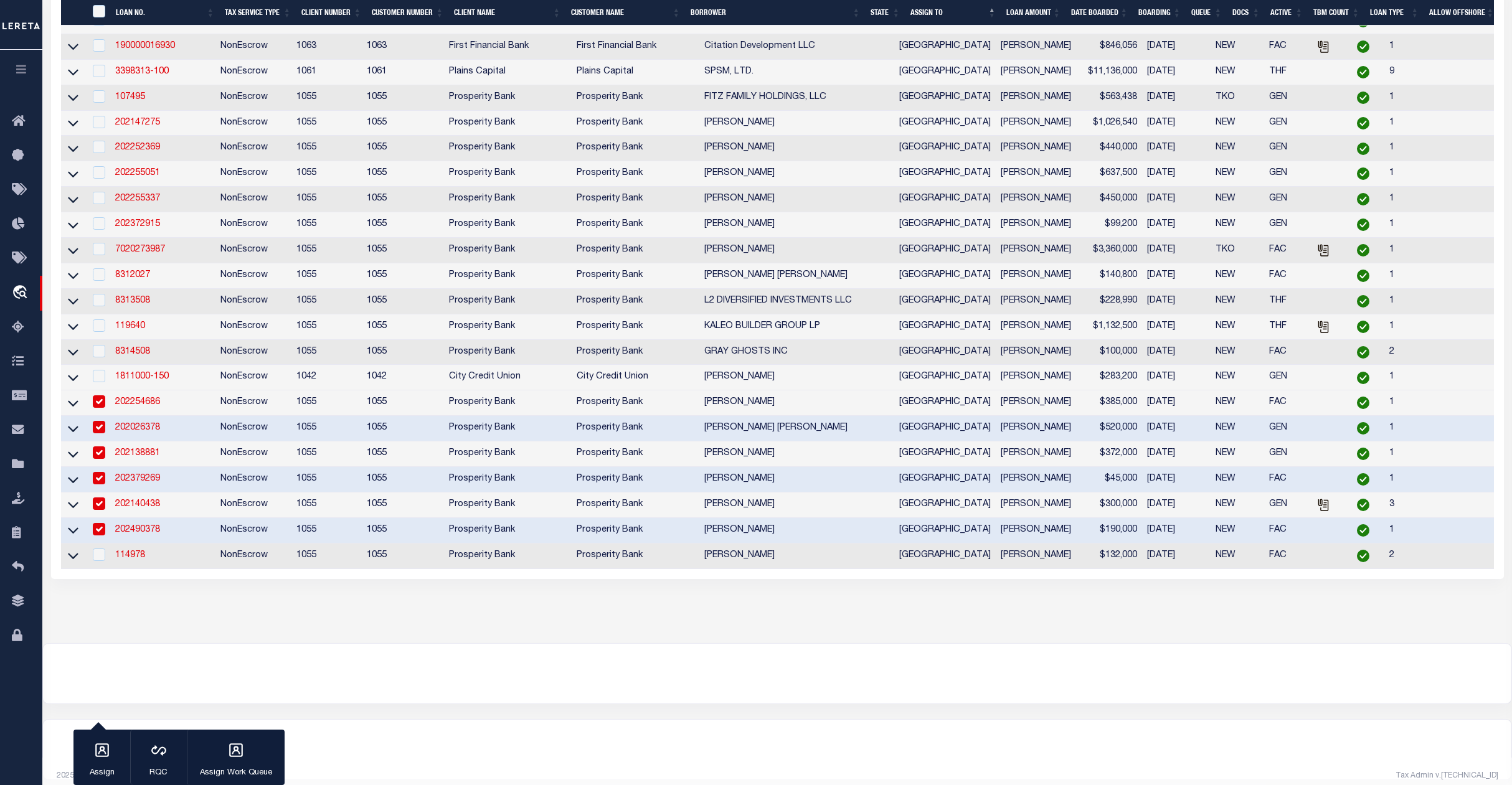
click at [96, 562] on div at bounding box center [98, 555] width 15 height 13
checkbox input "true"
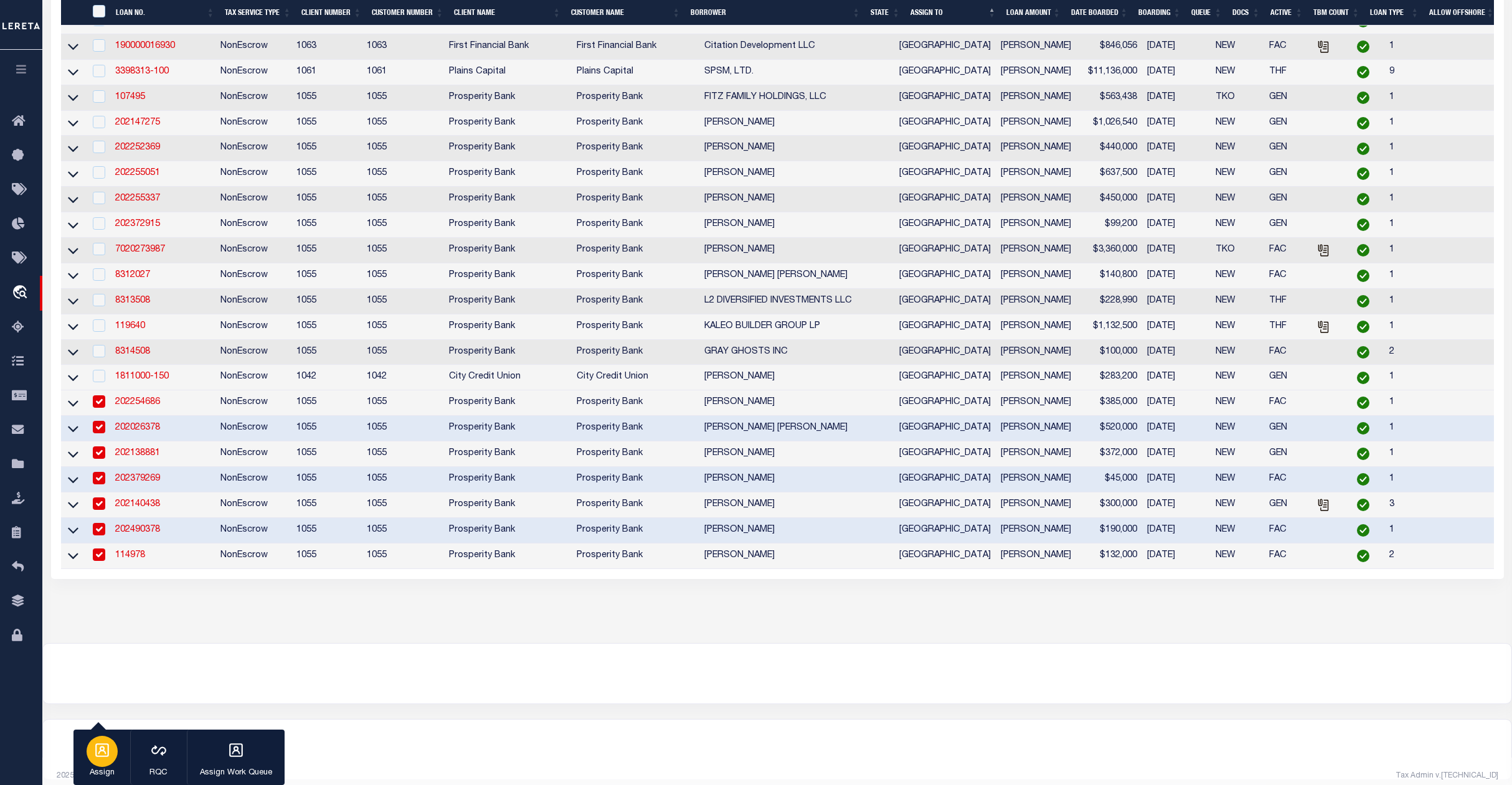
click at [96, 757] on icon "button" at bounding box center [102, 750] width 16 height 16
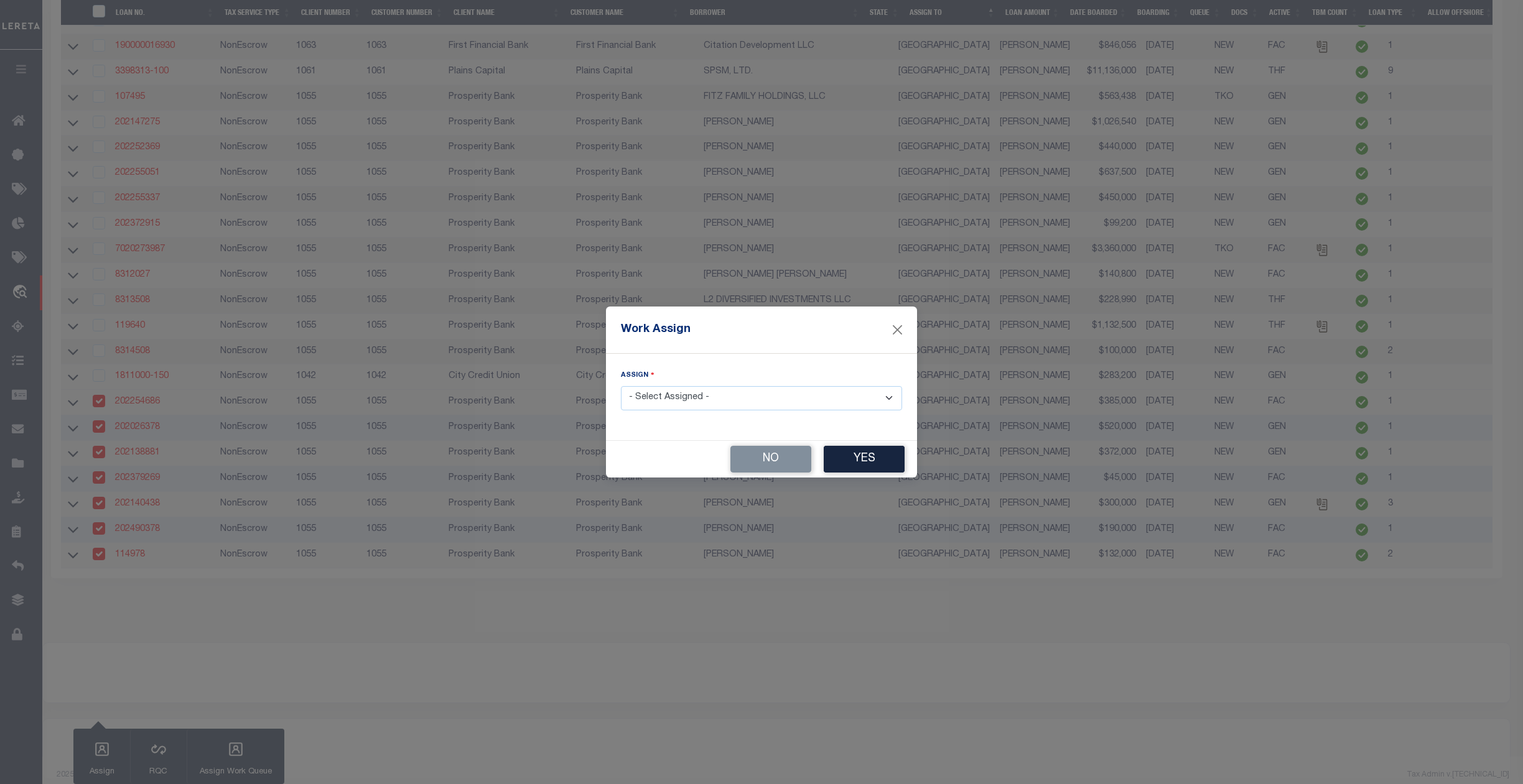
click at [707, 398] on select "- Select Assigned - --Unassigned-- [PERSON_NAME] [PERSON_NAME] [PERSON_NAME] [P…" at bounding box center [761, 397] width 281 height 24
select select "[PERSON_NAME]"
click at [620, 386] on select "- Select Assigned - --Unassigned-- [PERSON_NAME] [PERSON_NAME] [PERSON_NAME] [P…" at bounding box center [761, 397] width 281 height 24
click at [849, 460] on button "Yes" at bounding box center [863, 459] width 81 height 27
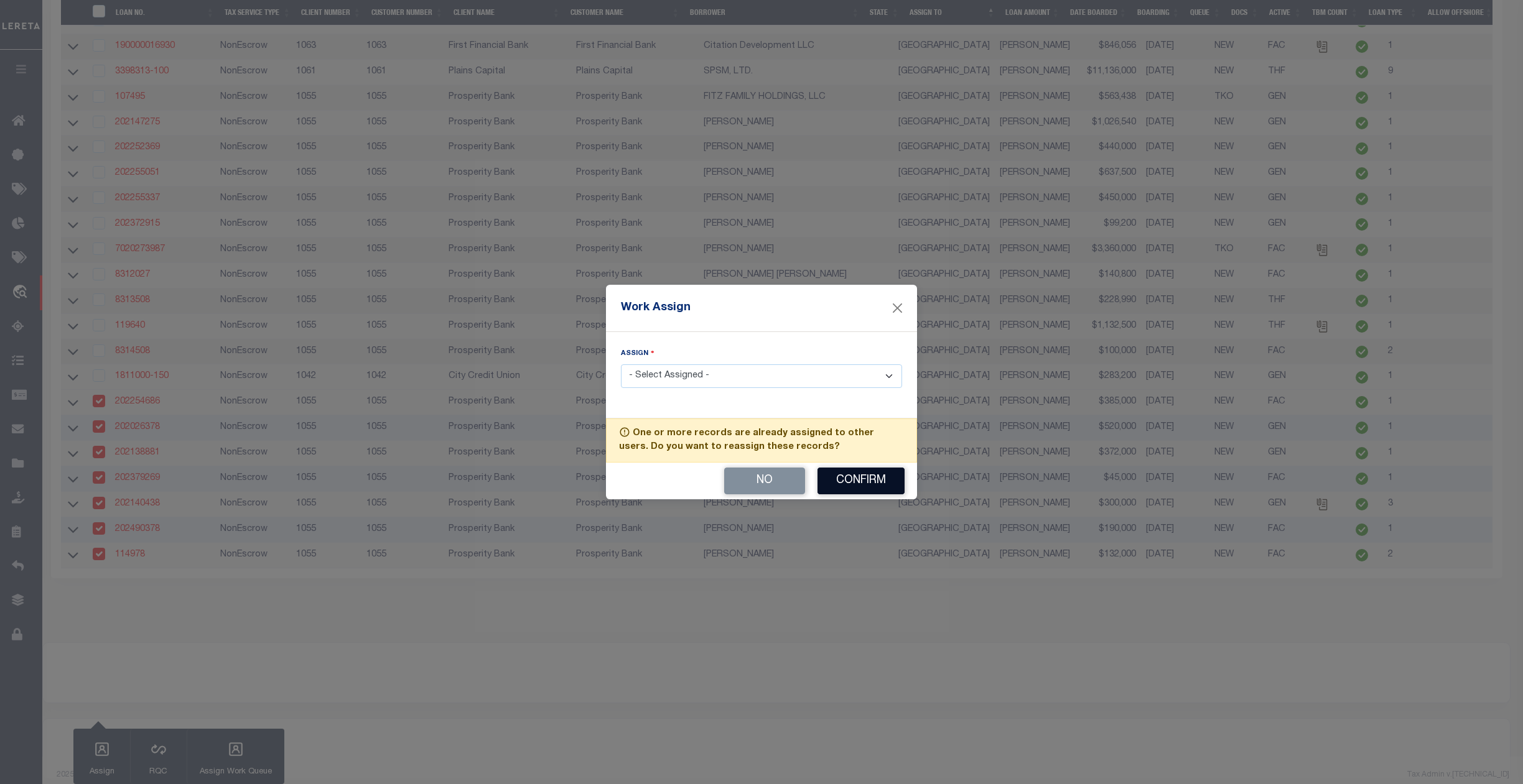
click at [859, 483] on button "Confirm" at bounding box center [861, 481] width 87 height 27
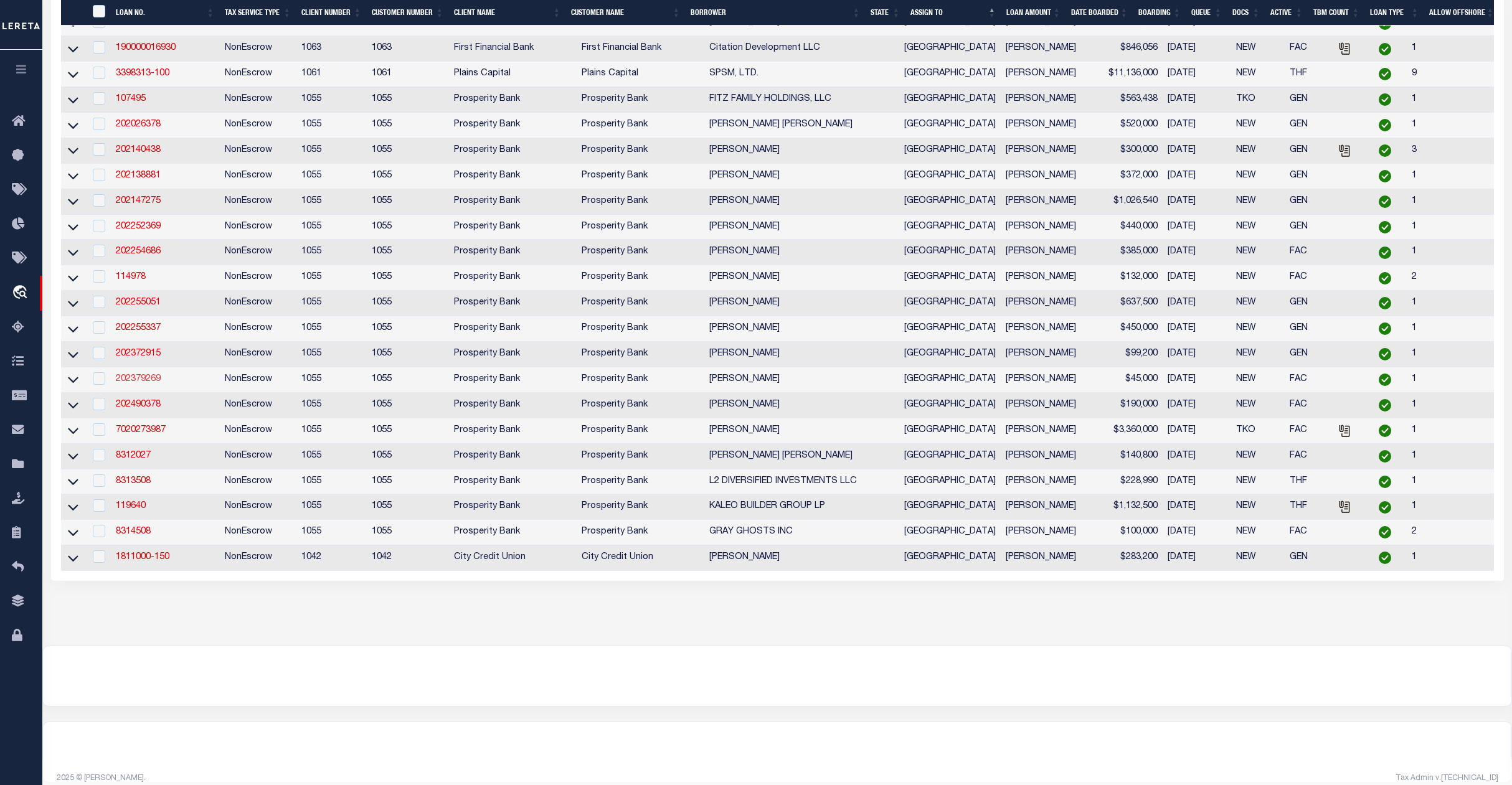
click at [137, 383] on link "202379269" at bounding box center [137, 379] width 45 height 9
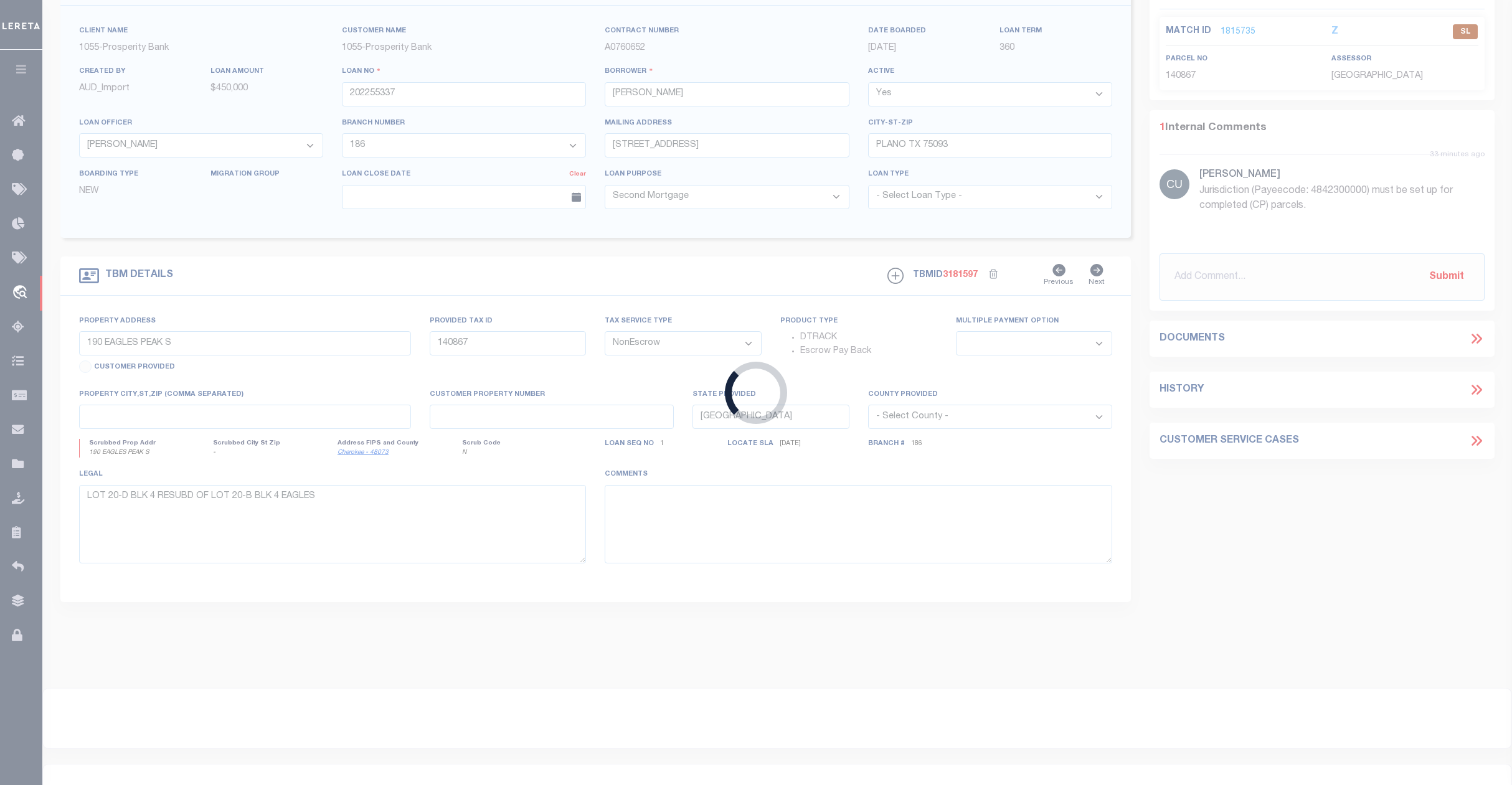
type input "202379269"
type input "[PERSON_NAME]"
type input "[STREET_ADDRESS]"
type input "[PERSON_NAME] TX 75835"
select select "10695"
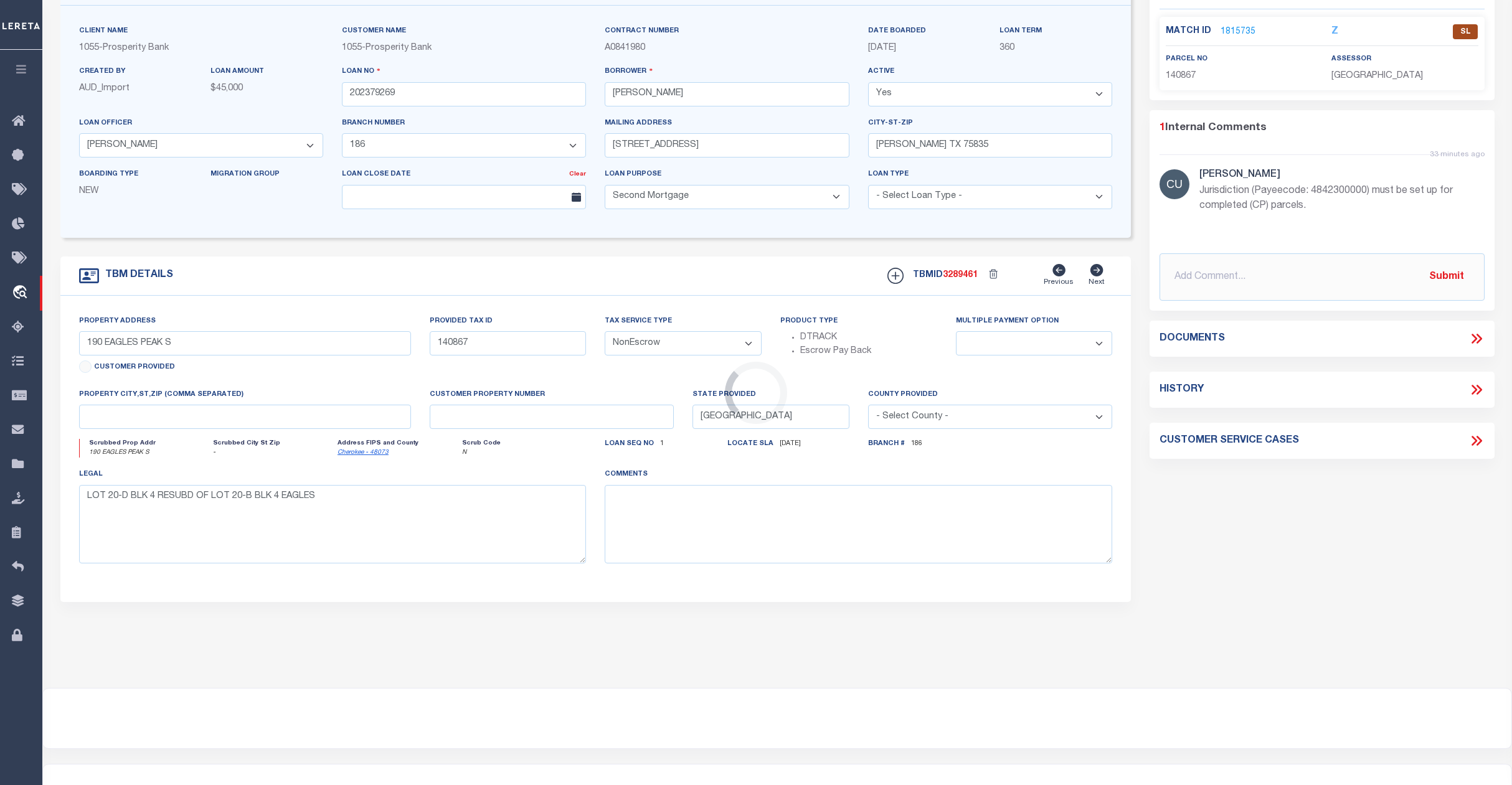
scroll to position [0, 0]
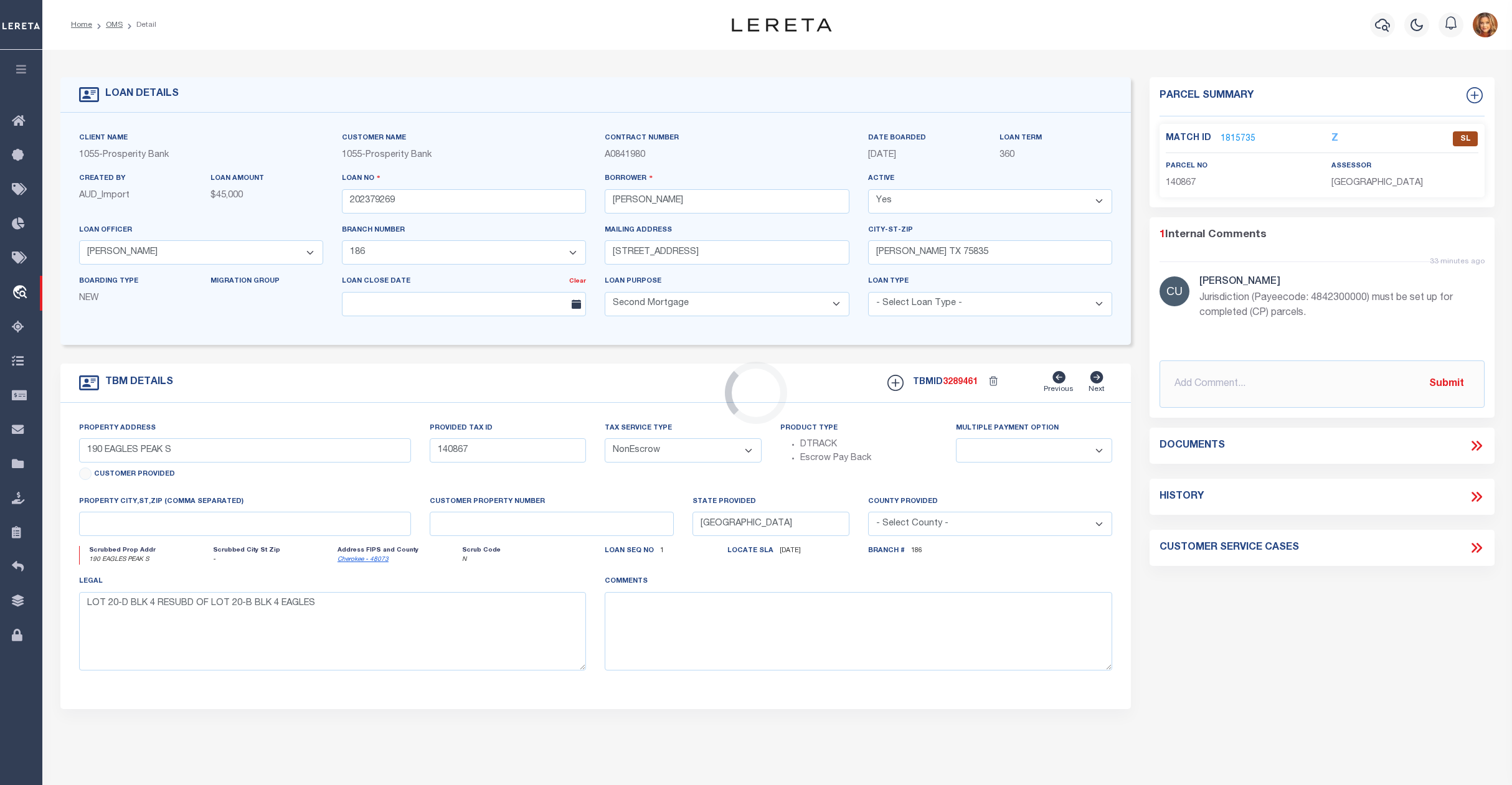
type input "[STREET_ADDRESS][PERSON_NAME]"
type input "71983"
select select
type textarea "LOT 32 KATIMA ESTATES [PERSON_NAME] SURV A513"
select select "3904"
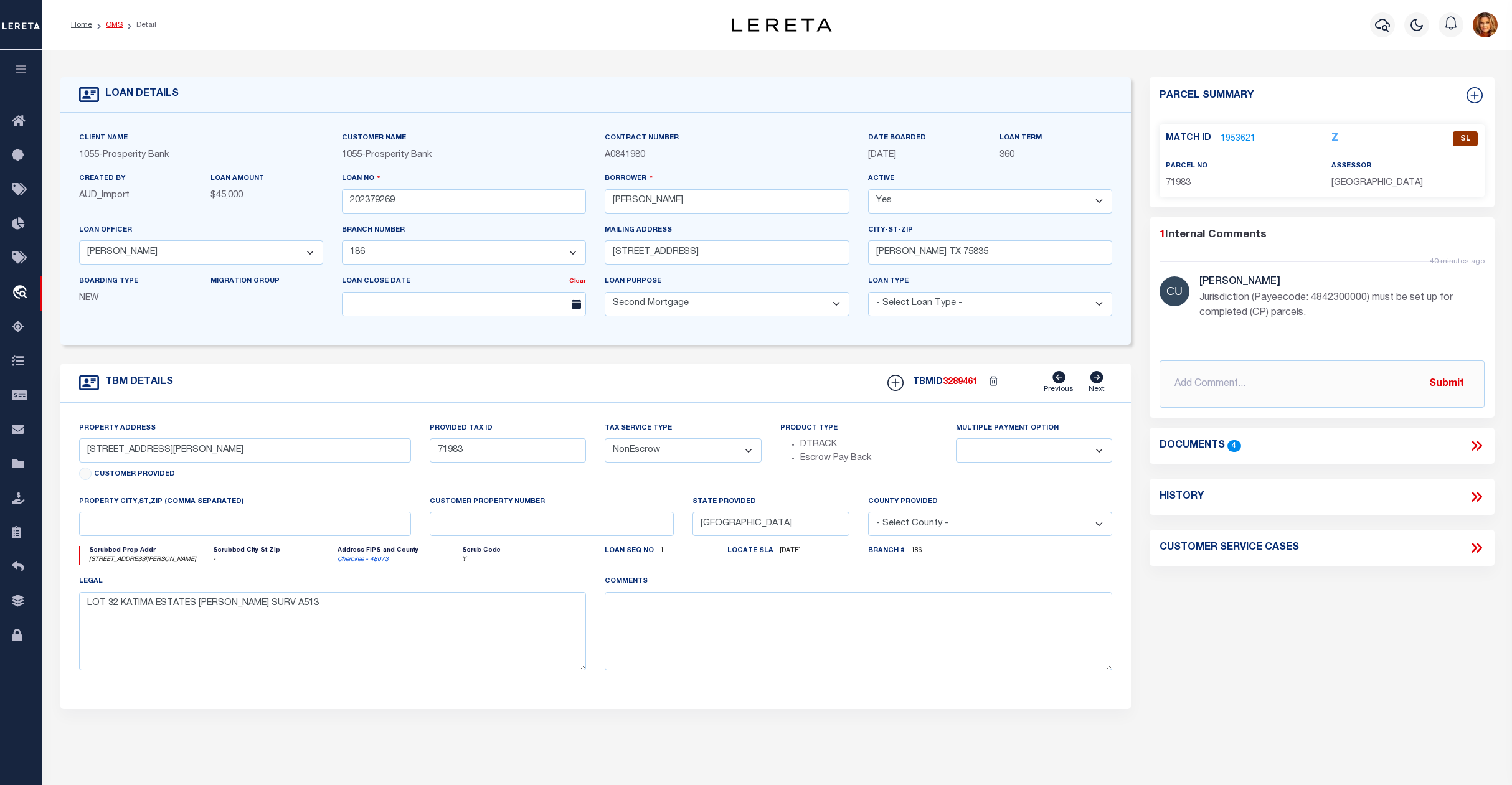
click at [111, 24] on link "OMS" at bounding box center [114, 25] width 17 height 8
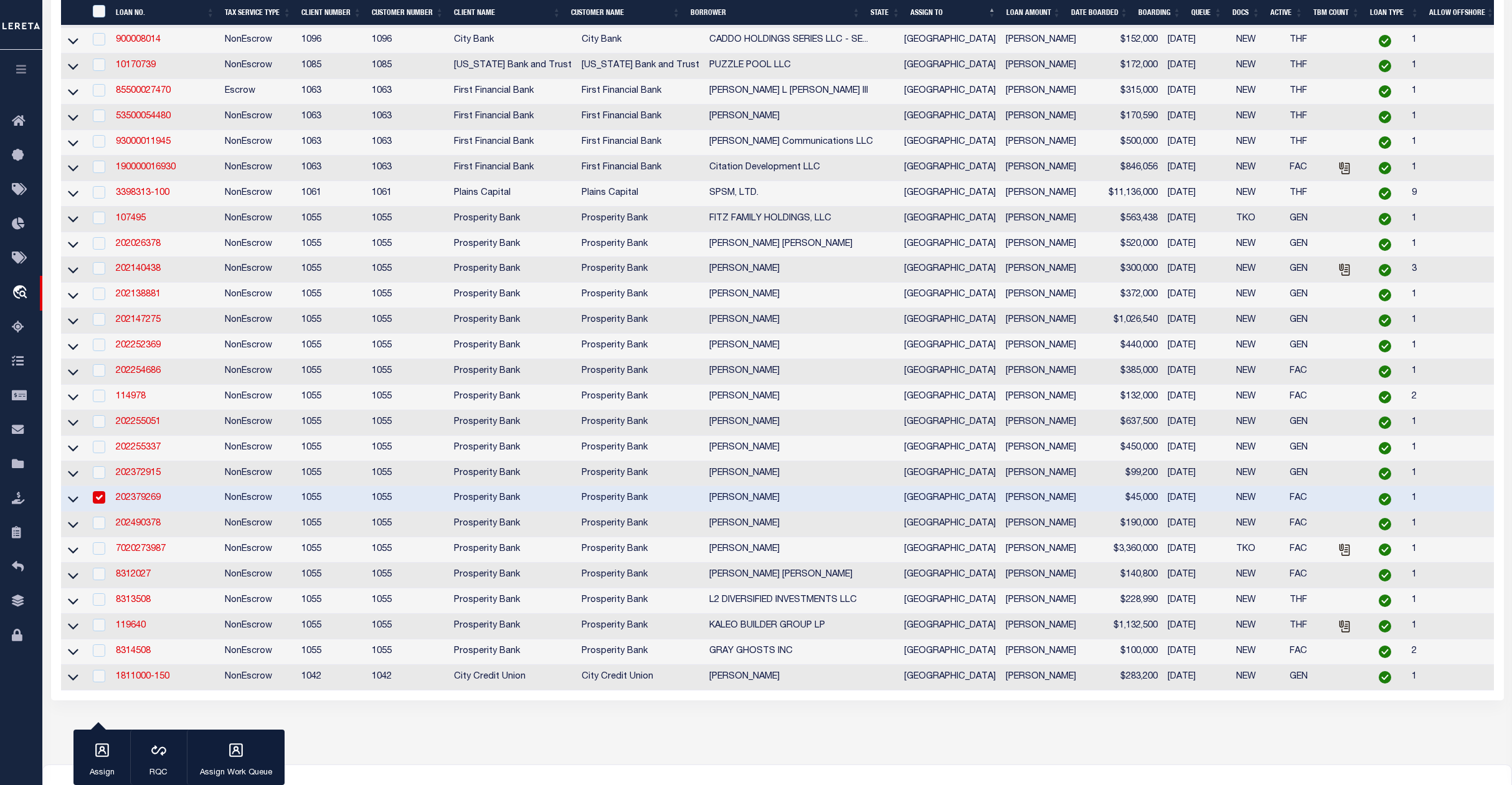
scroll to position [996, 0]
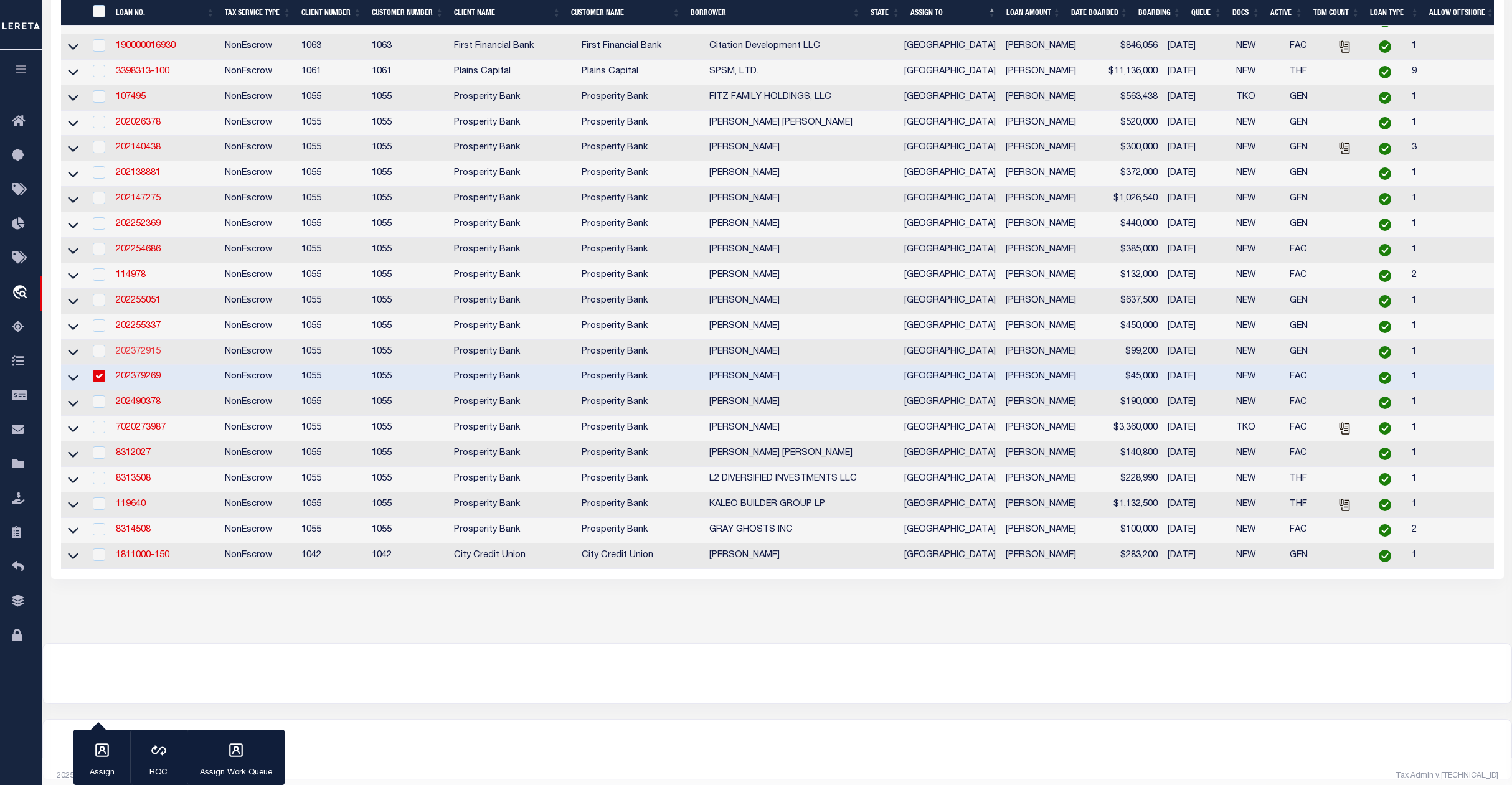
click at [132, 356] on link "202372915" at bounding box center [137, 351] width 45 height 9
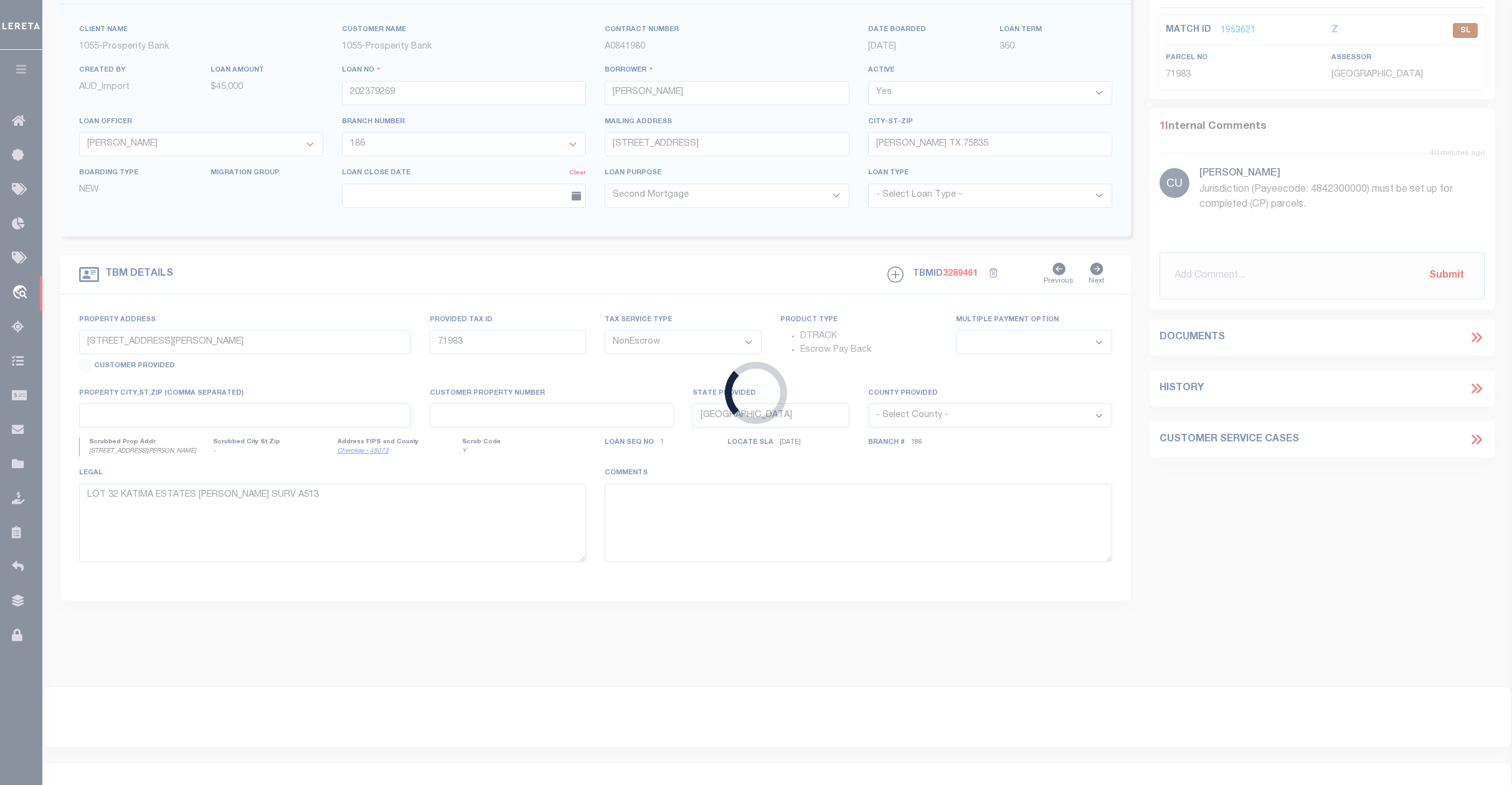
type input "202372915"
type input "[PERSON_NAME]"
type input "[STREET_ADDRESS]"
type input "[PERSON_NAME] [GEOGRAPHIC_DATA] 75757"
type input "[STREET_ADDRESS]"
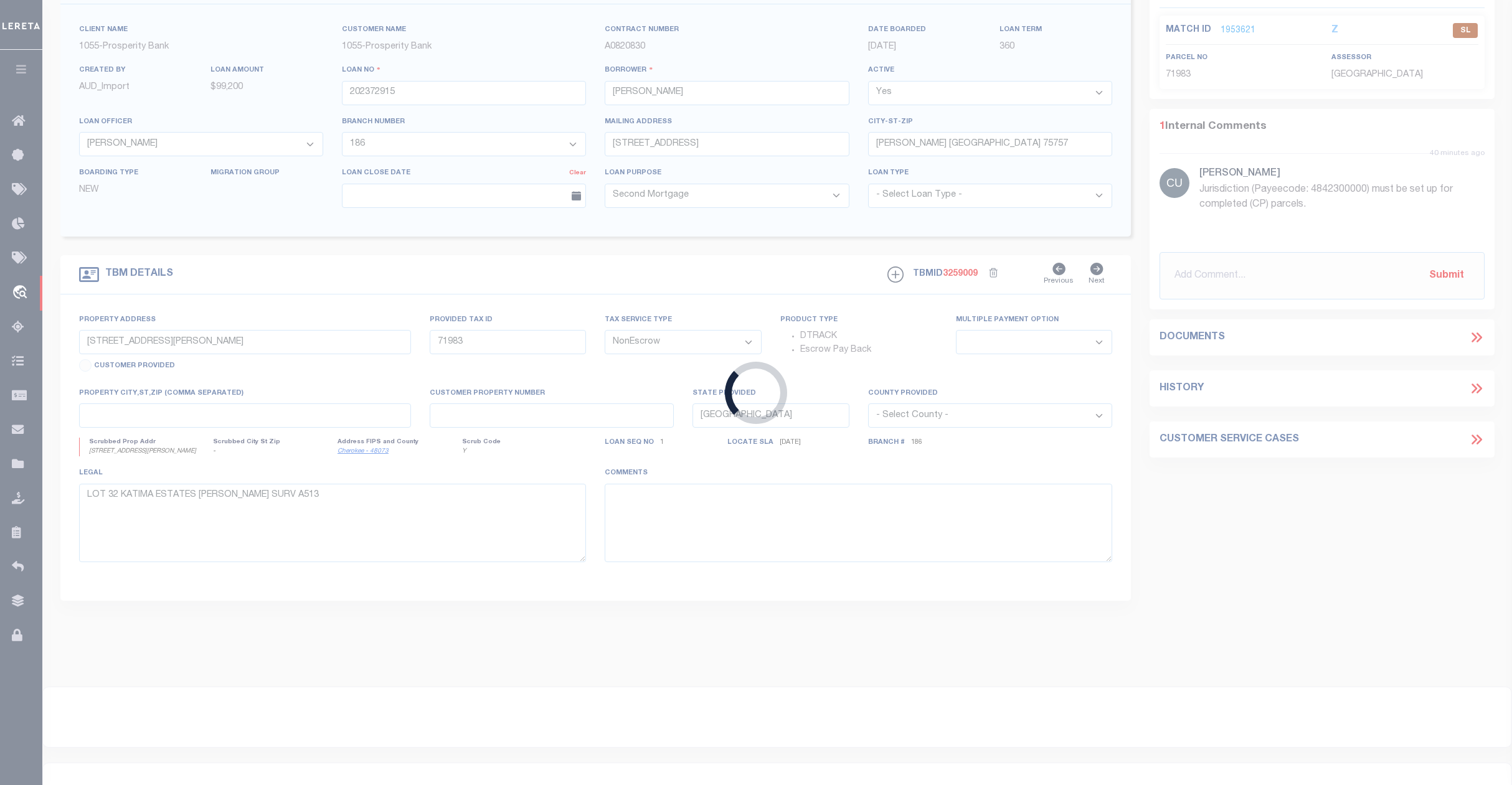
type input "57366"
select select
type textarea "LOT 21 BLK 10 SECT 1 EAGLES BLUFF SUBD"
select select "10695"
select select "3904"
